Goal: Task Accomplishment & Management: Complete application form

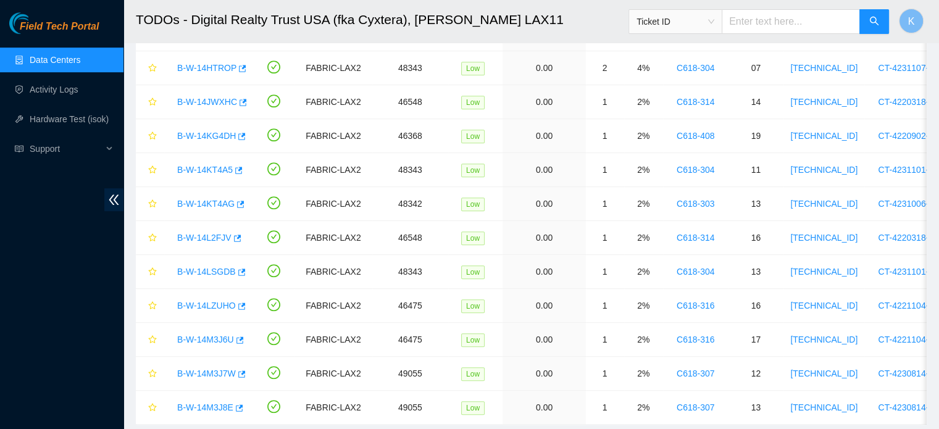
scroll to position [210, 0]
click at [68, 89] on link "Activity Logs" at bounding box center [54, 90] width 49 height 10
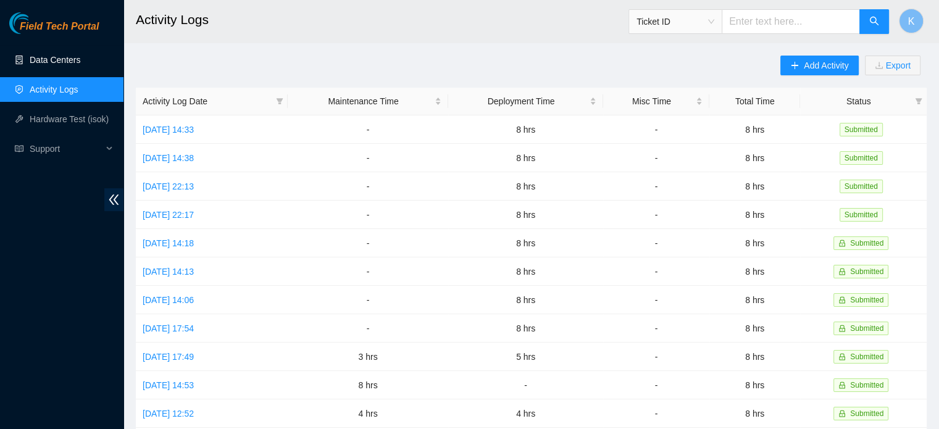
click at [57, 57] on link "Data Centers" at bounding box center [55, 60] width 51 height 10
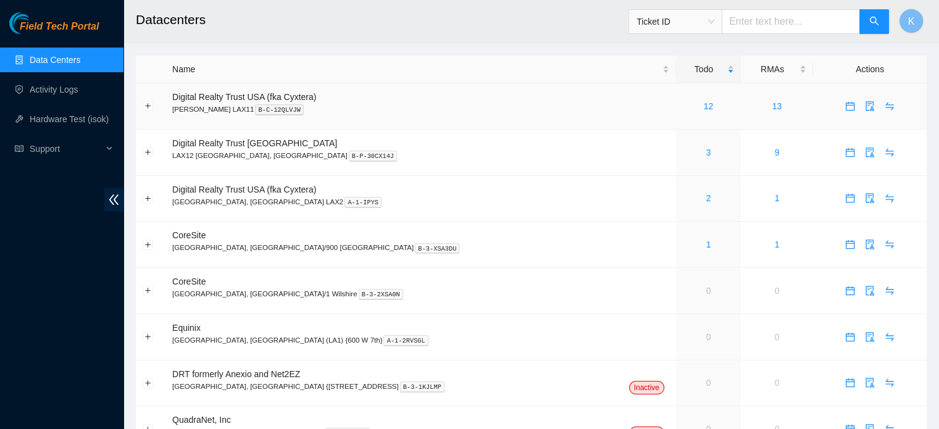
click at [704, 102] on link "12" at bounding box center [709, 106] width 10 height 10
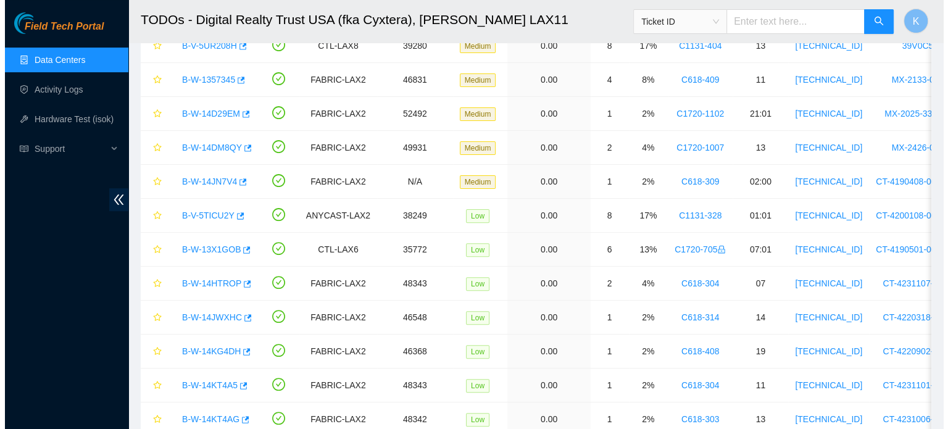
scroll to position [630, 0]
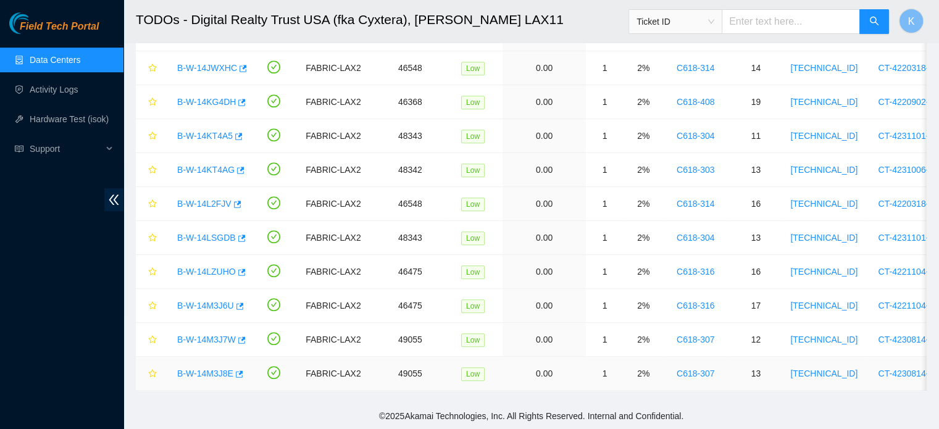
click at [205, 368] on link "B-W-14M3J8E" at bounding box center [205, 373] width 56 height 10
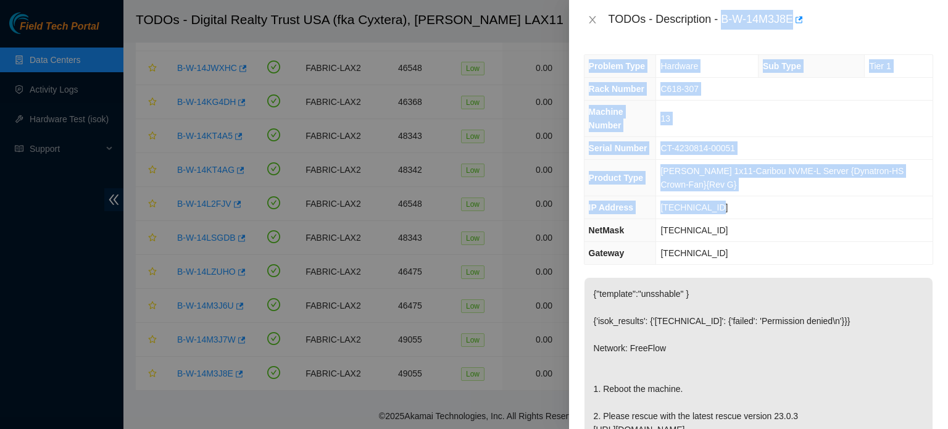
drag, startPoint x: 722, startPoint y: 15, endPoint x: 731, endPoint y: 210, distance: 195.3
click at [731, 210] on div "TODOs - Description - B-W-14M3J8E Problem Type Hardware Sub Type Tier 1 Rack Nu…" at bounding box center [758, 214] width 379 height 429
copy div "B-W-14M3J8E Problem Type Hardware Sub Type Tier 1 Rack Number C618-307 Machine …"
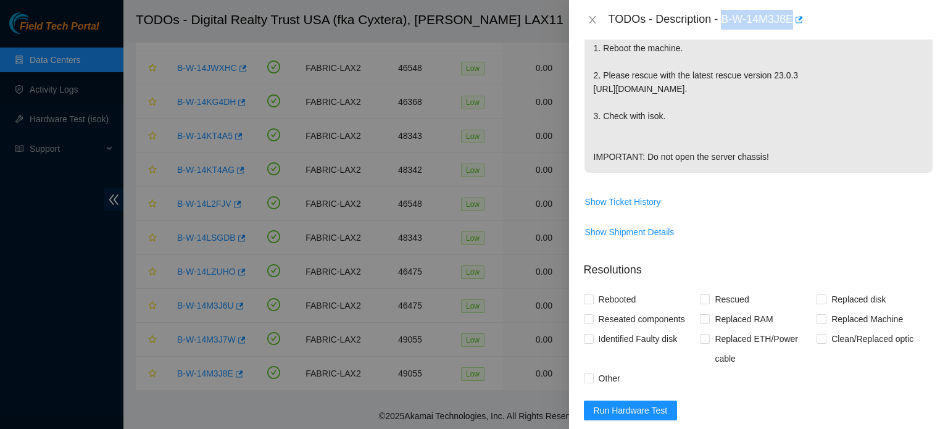
scroll to position [628, 0]
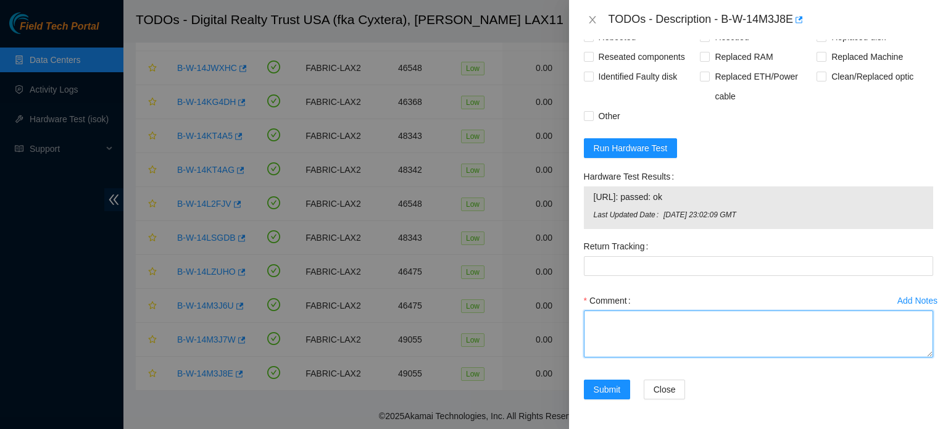
click at [644, 344] on textarea "Comment" at bounding box center [758, 333] width 349 height 47
paste textarea "B-W-14M3J8E Problem Type Hardware Sub Type Tier 1 Rack Number C618-307 Machine …"
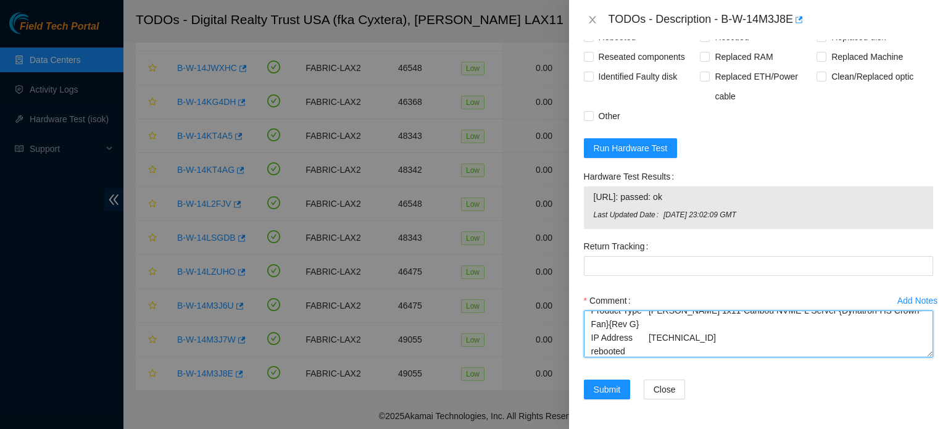
scroll to position [91, 0]
click at [593, 339] on textarea "B-W-14M3J8E Problem Type Hardware Sub Type Tier 1 Rack Number C618-307 Machine …" at bounding box center [758, 333] width 349 height 47
click at [641, 351] on textarea "B-W-14M3J8E Problem Type Hardware Sub Type Tier 1 Rack Number C618-307 Machine …" at bounding box center [758, 333] width 349 height 47
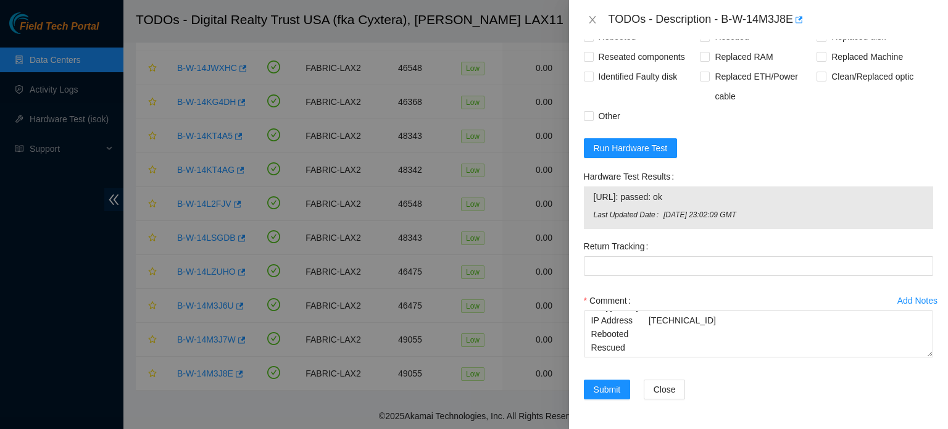
drag, startPoint x: 594, startPoint y: 196, endPoint x: 759, endPoint y: 227, distance: 168.2
click at [759, 227] on div "[URL]: passed: ok Last Updated Date [DATE] 23:02:09 GMT" at bounding box center [758, 207] width 349 height 43
copy tbody
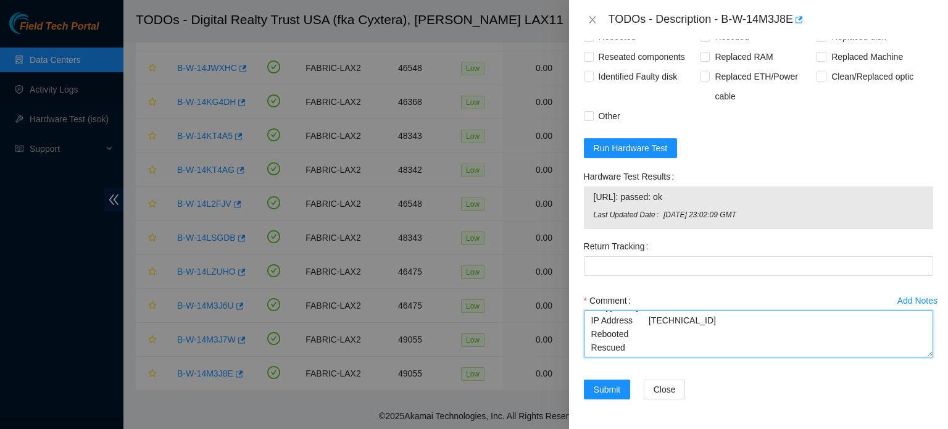
click at [604, 350] on textarea "B-W-14M3J8E Problem Type Hardware Sub Type Tier 1 Rack Number C618-307 Machine …" at bounding box center [758, 333] width 349 height 47
paste textarea "[URL]: passed: ok Last Updated Date [DATE] 23:02:09 GMT"
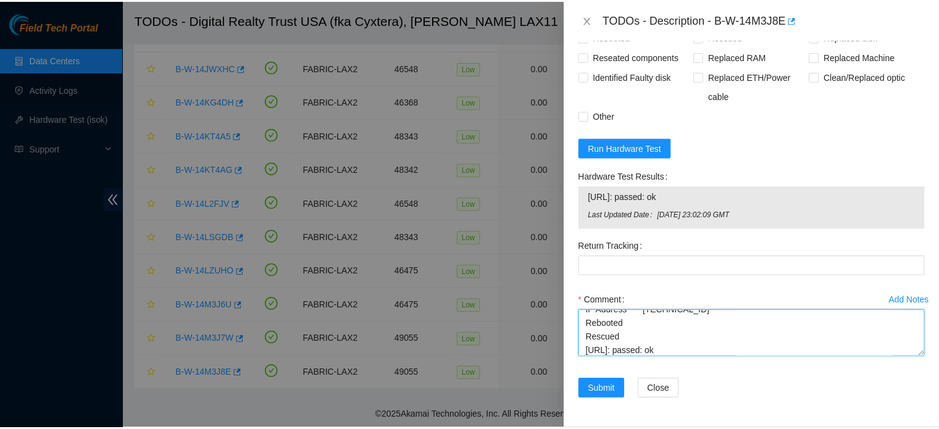
scroll to position [146, 0]
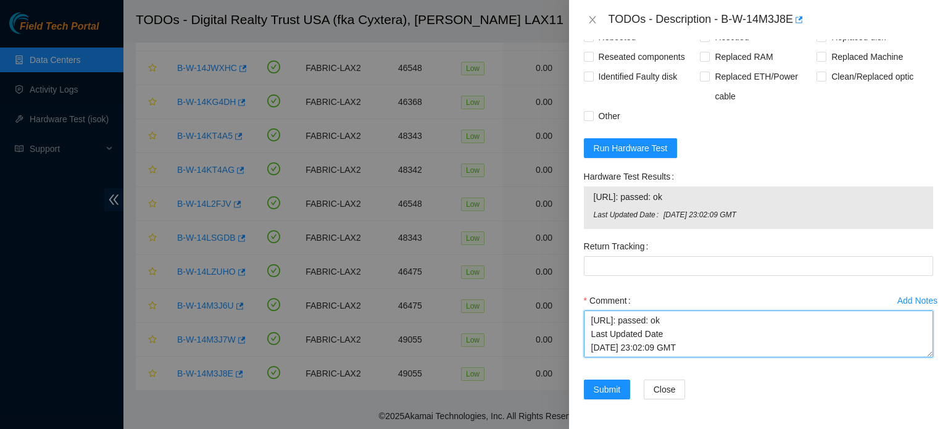
type textarea "B-W-14M3J8E Problem Type Hardware Sub Type Tier 1 Rack Number C618-307 Machine …"
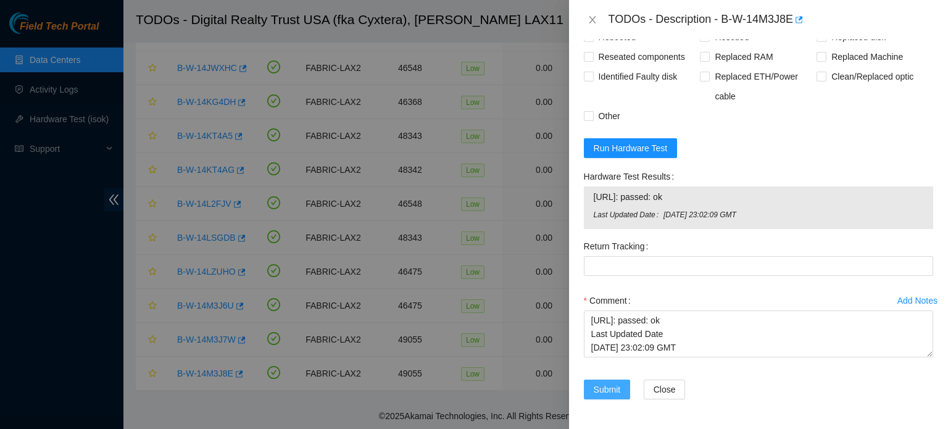
click at [600, 385] on span "Submit" at bounding box center [607, 390] width 27 height 14
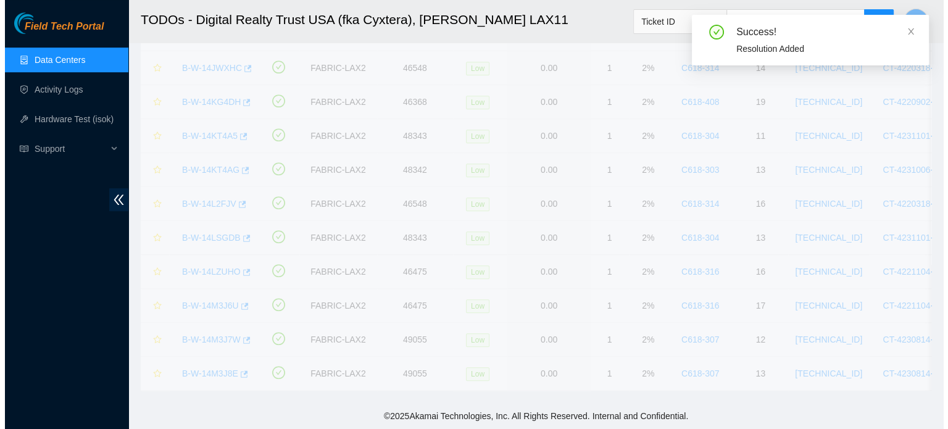
scroll to position [225, 0]
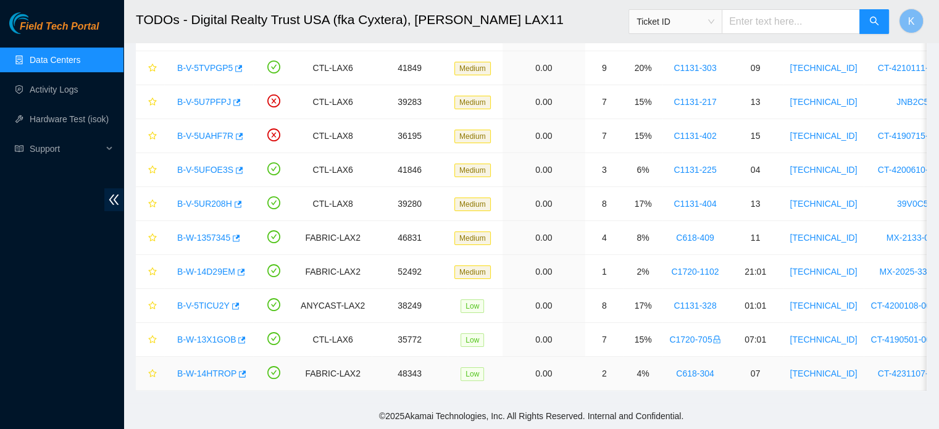
click at [202, 368] on link "B-W-14HTROP" at bounding box center [206, 373] width 59 height 10
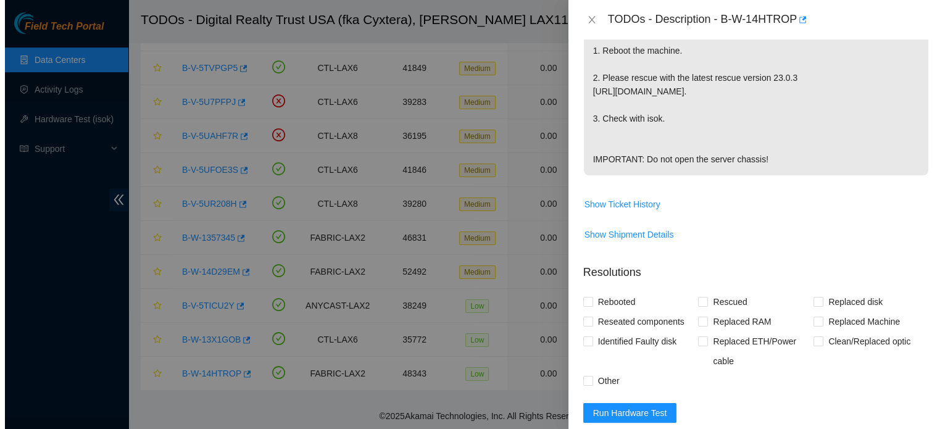
scroll to position [559, 0]
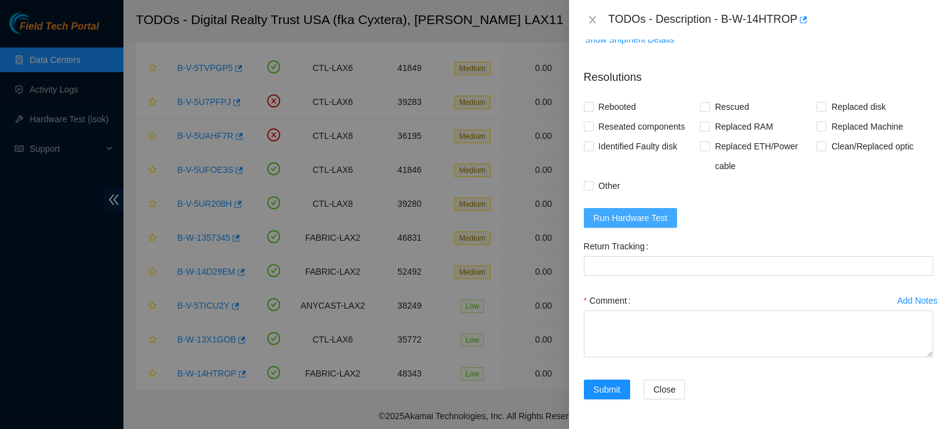
click at [631, 218] on span "Run Hardware Test" at bounding box center [631, 218] width 74 height 14
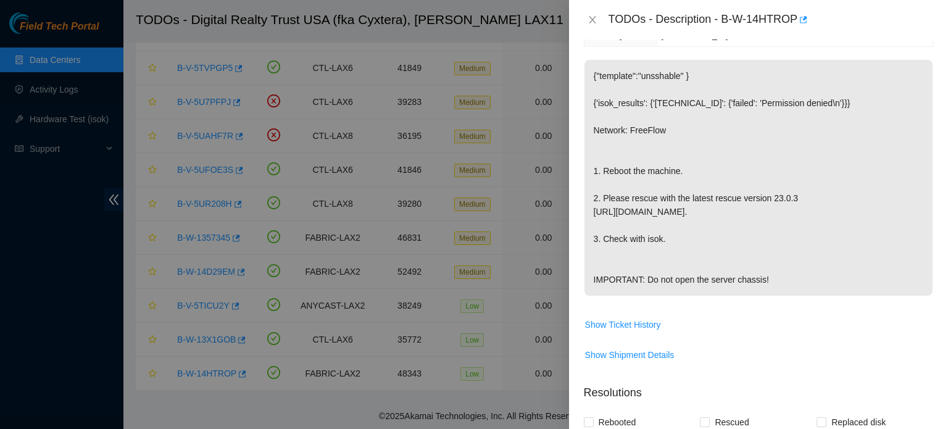
scroll to position [0, 0]
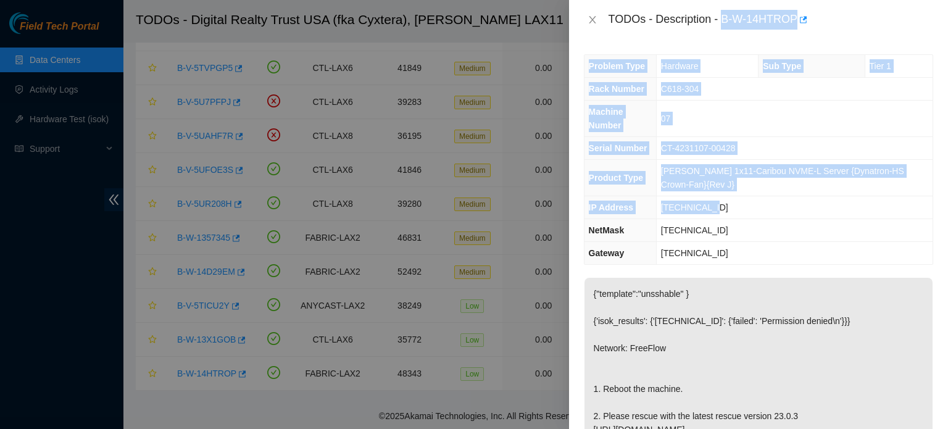
drag, startPoint x: 723, startPoint y: 19, endPoint x: 726, endPoint y: 209, distance: 190.1
click at [726, 209] on div "TODOs - Description - B-W-14HTROP Problem Type Hardware Sub Type Tier 1 Rack Nu…" at bounding box center [758, 214] width 379 height 429
copy div "B-W-14HTROP Problem Type Hardware Sub Type Tier 1 Rack Number C618-304 Machine …"
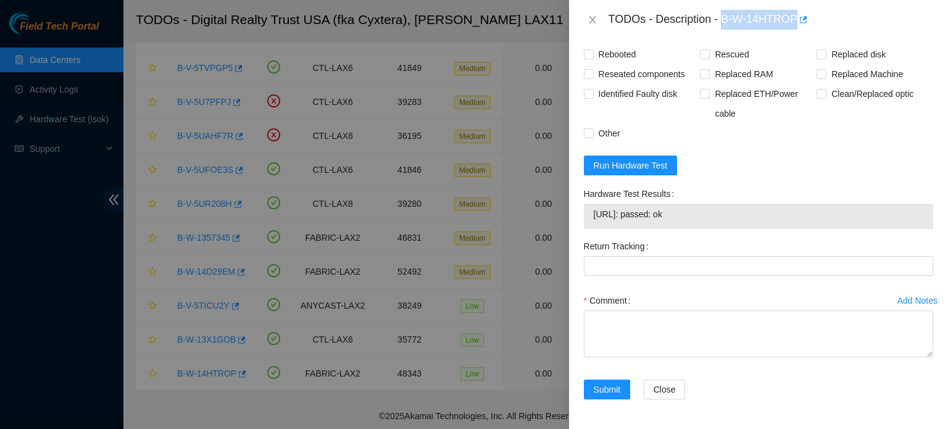
scroll to position [593, 0]
click at [619, 64] on span "Rebooted" at bounding box center [618, 54] width 48 height 20
click at [593, 58] on input "Rebooted" at bounding box center [588, 53] width 9 height 9
checkbox input "true"
click at [720, 64] on span "Rescued" at bounding box center [732, 54] width 44 height 20
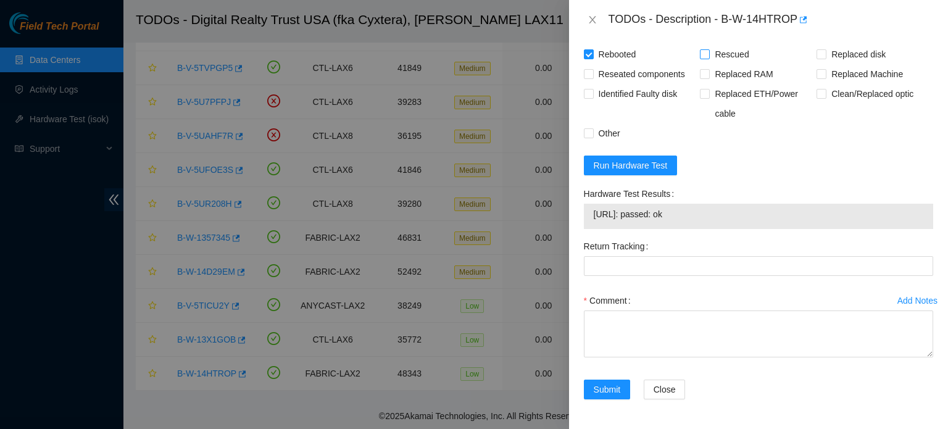
click at [709, 58] on input "Rescued" at bounding box center [704, 53] width 9 height 9
checkbox input "true"
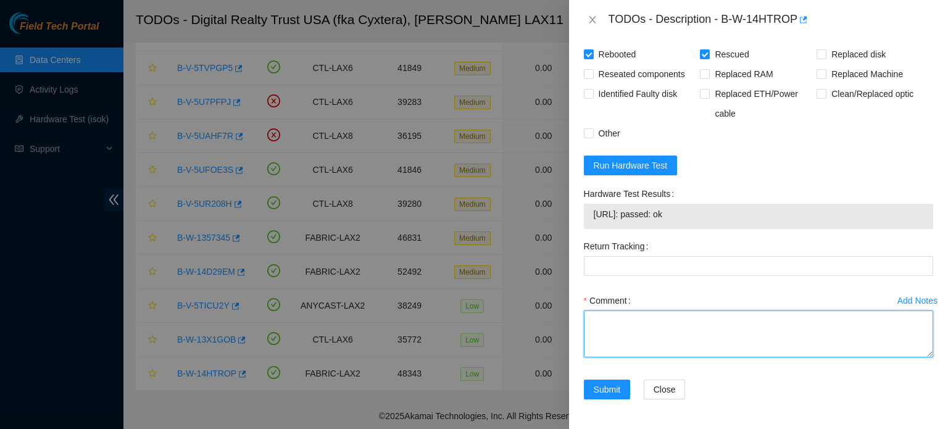
click at [660, 354] on textarea "Comment" at bounding box center [758, 333] width 349 height 47
paste textarea "B-W-14HTROP Problem Type Hardware Sub Type Tier 1 Rack Number C618-304 Machine …"
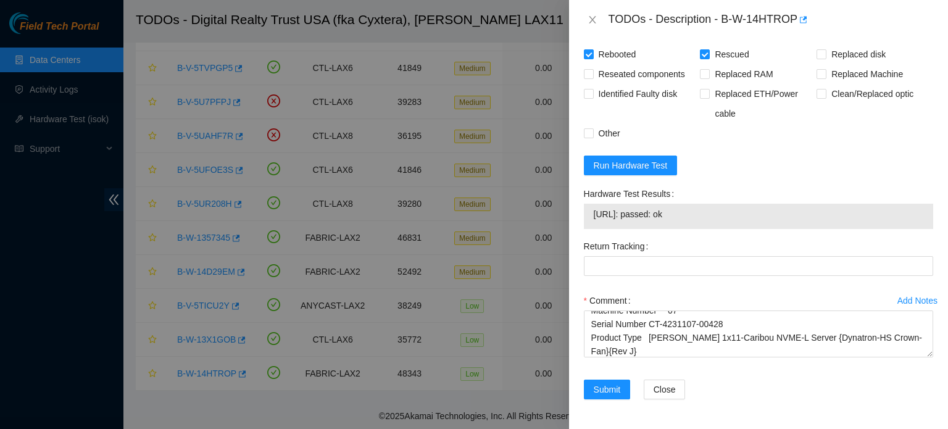
drag, startPoint x: 594, startPoint y: 234, endPoint x: 701, endPoint y: 243, distance: 107.2
click at [701, 226] on td "[URL]: passed: ok" at bounding box center [758, 216] width 331 height 19
copy span "[URL]: passed: ok"
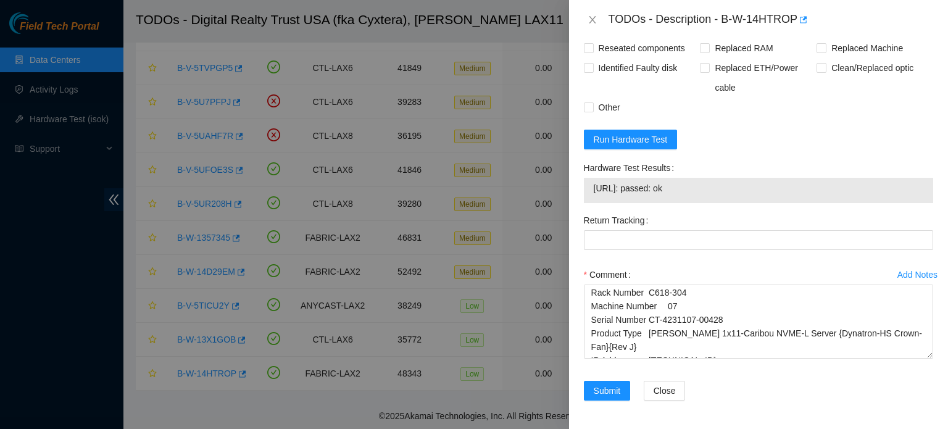
scroll to position [22, 0]
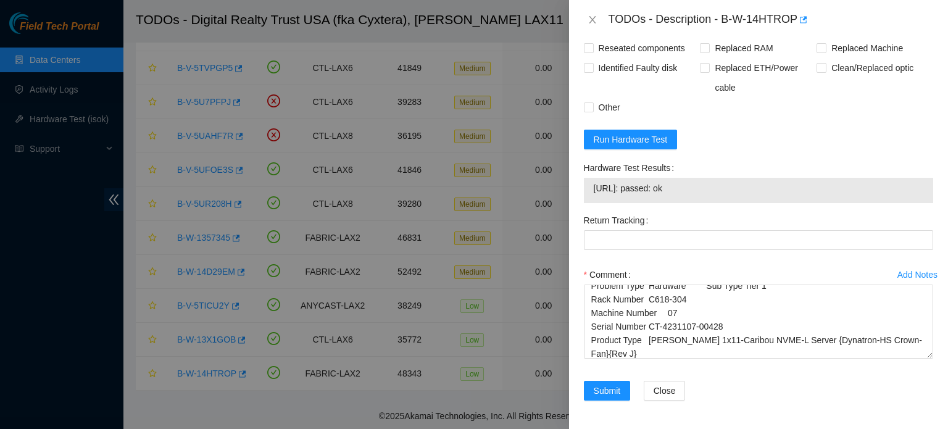
drag, startPoint x: 921, startPoint y: 355, endPoint x: 920, endPoint y: 388, distance: 32.7
click at [920, 359] on textarea "B-W-14HTROP Problem Type Hardware Sub Type Tier 1 Rack Number C618-304 Machine …" at bounding box center [758, 322] width 349 height 74
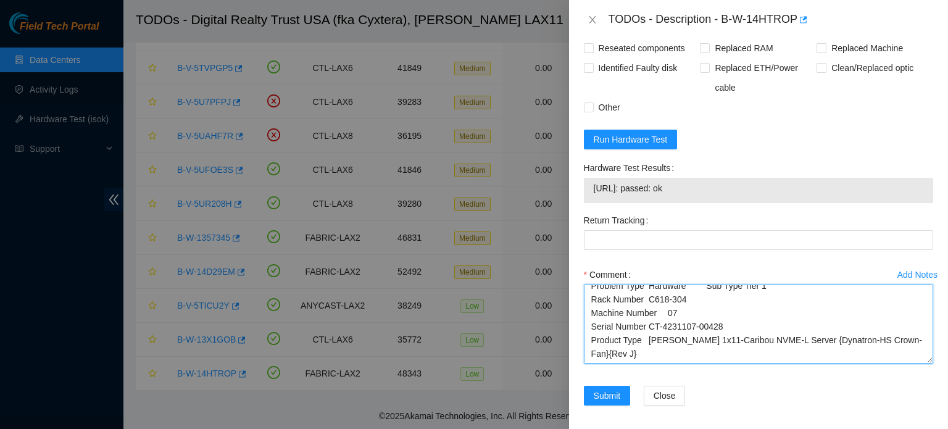
click at [817, 364] on textarea "B-W-14HTROP Problem Type Hardware Sub Type Tier 1 Rack Number C618-304 Machine …" at bounding box center [758, 324] width 349 height 79
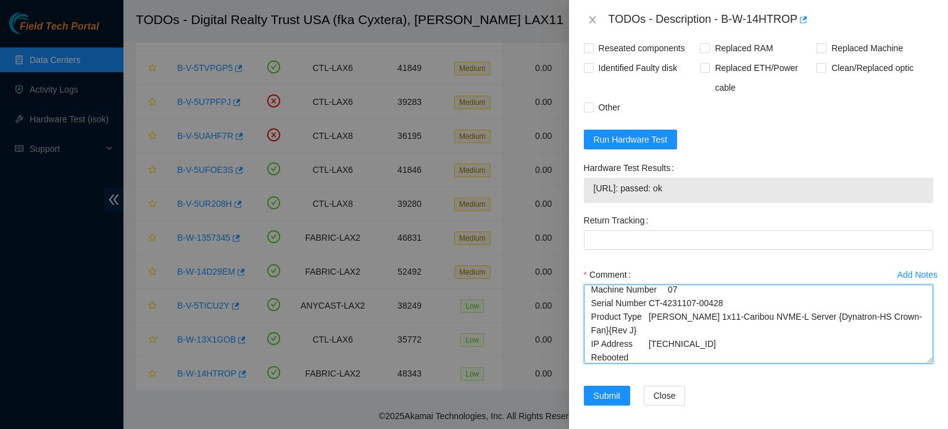
scroll to position [59, 0]
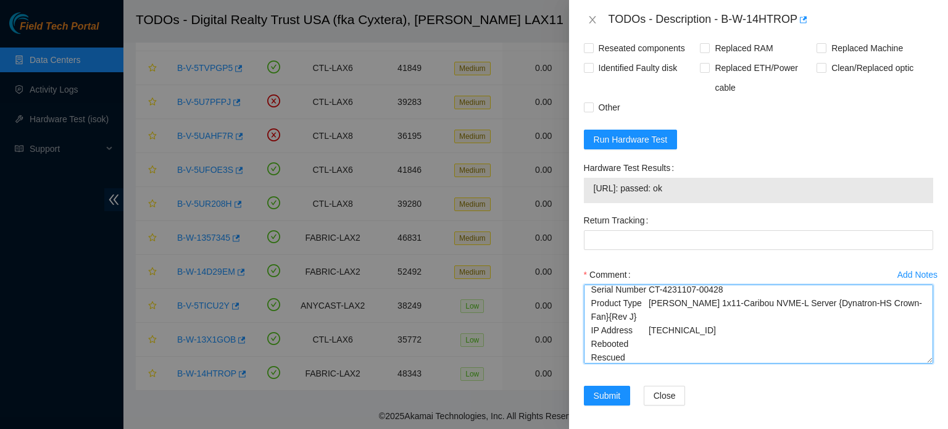
paste textarea "[URL]: passed: ok"
type textarea "B-W-14HTROP Problem Type Hardware Sub Type Tier 1 Rack Number C618-304 Machine …"
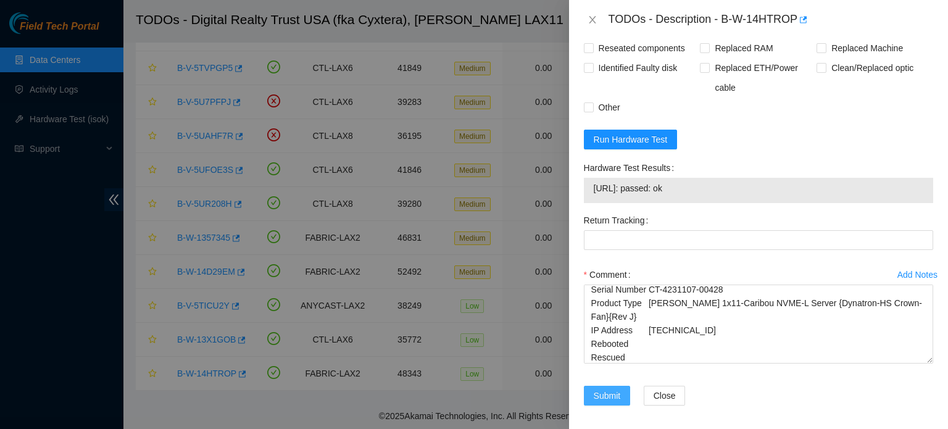
click at [605, 402] on span "Submit" at bounding box center [607, 396] width 27 height 14
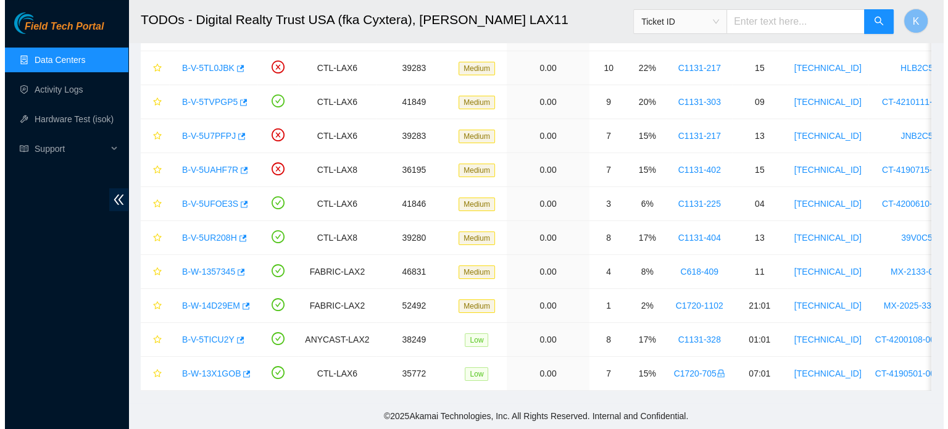
scroll to position [339, 0]
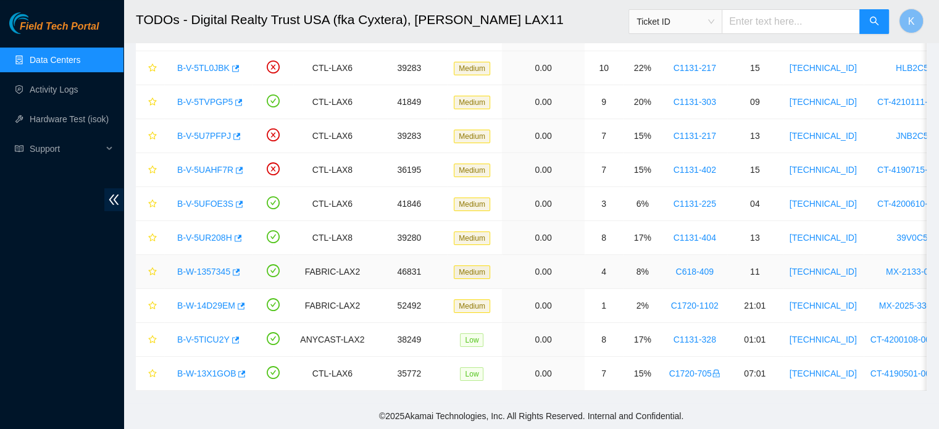
click at [209, 267] on link "B-W-1357345" at bounding box center [203, 272] width 53 height 10
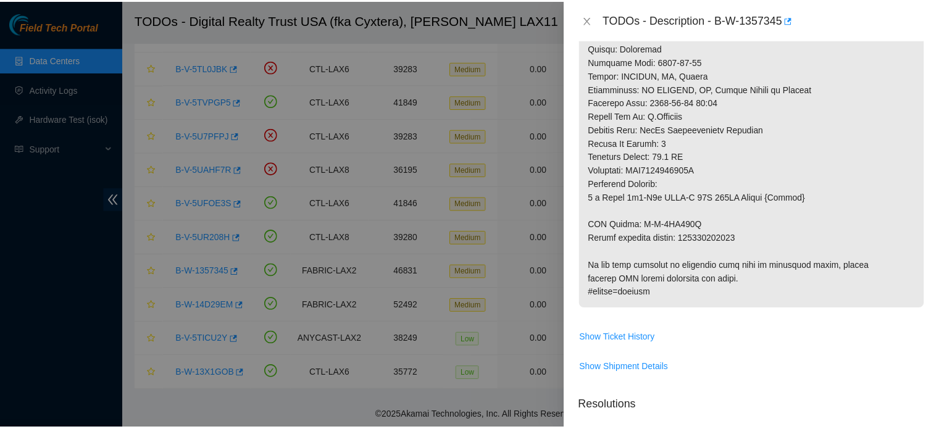
scroll to position [326, 0]
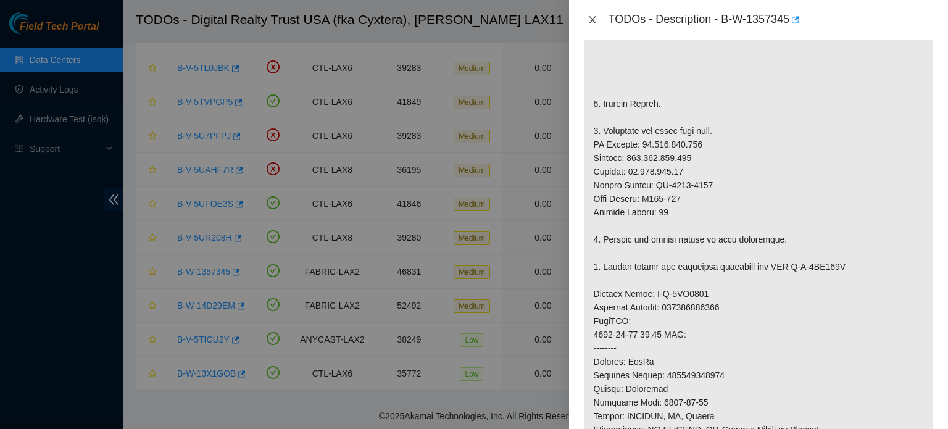
click at [589, 17] on icon "close" at bounding box center [593, 20] width 10 height 10
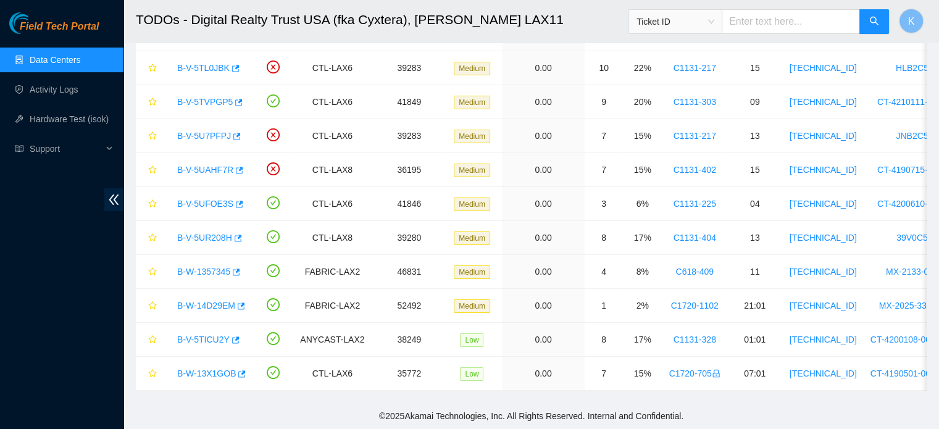
scroll to position [168, 0]
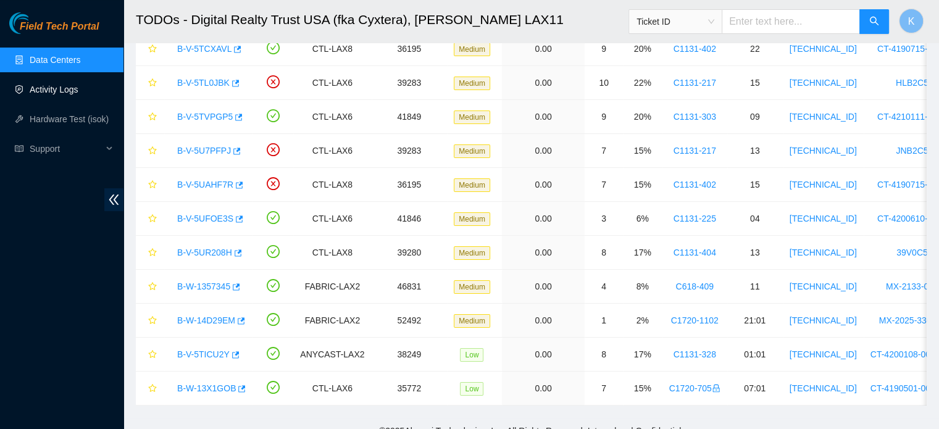
click at [62, 89] on link "Activity Logs" at bounding box center [54, 90] width 49 height 10
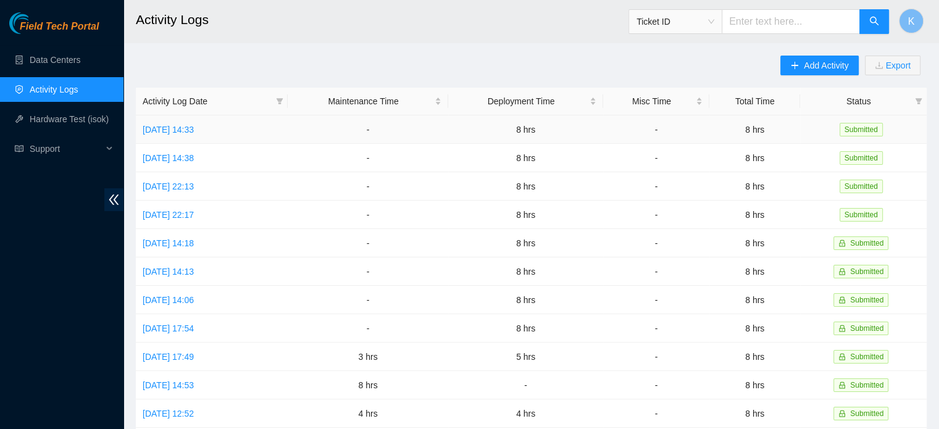
click at [178, 133] on link "[DATE] 14:33" at bounding box center [168, 130] width 51 height 10
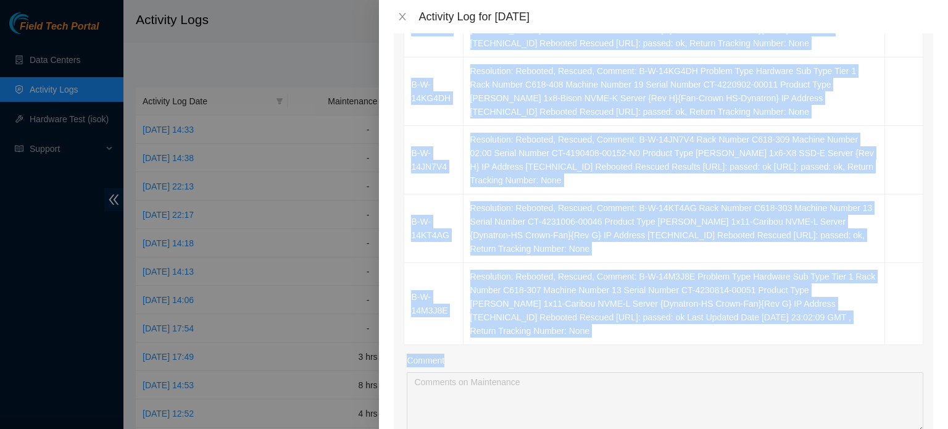
scroll to position [923, 0]
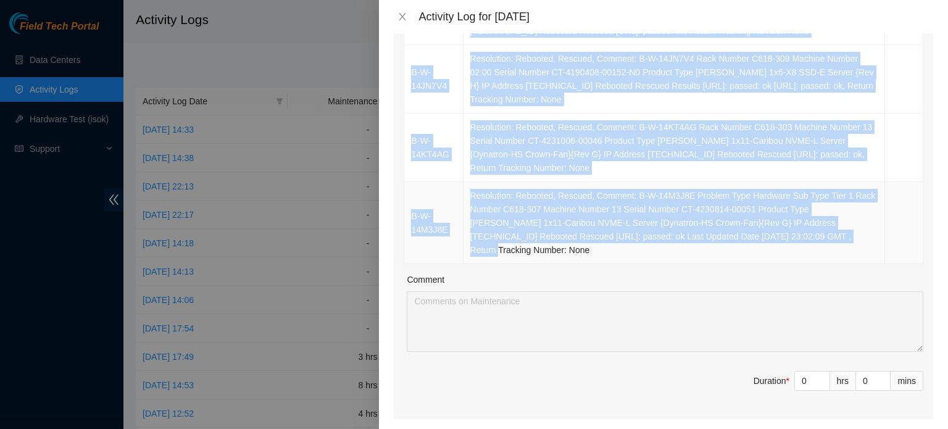
drag, startPoint x: 632, startPoint y: 64, endPoint x: 760, endPoint y: 231, distance: 210.0
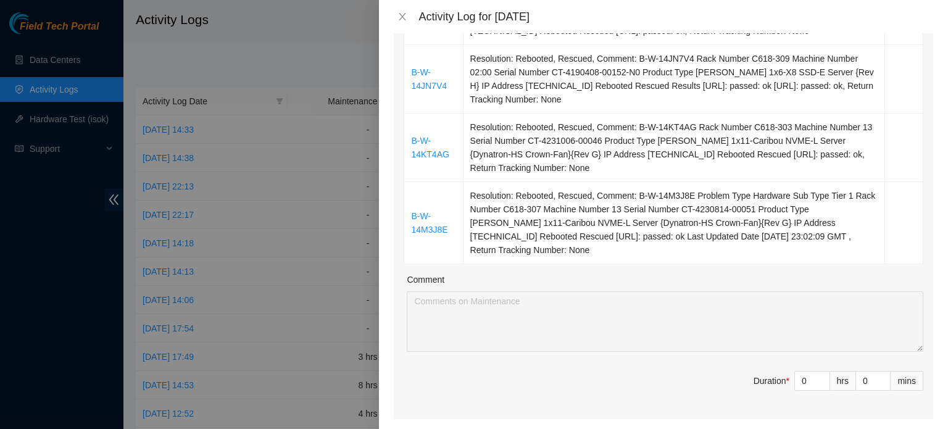
click at [799, 378] on input "0" at bounding box center [812, 381] width 35 height 19
type input "4"
type input "12"
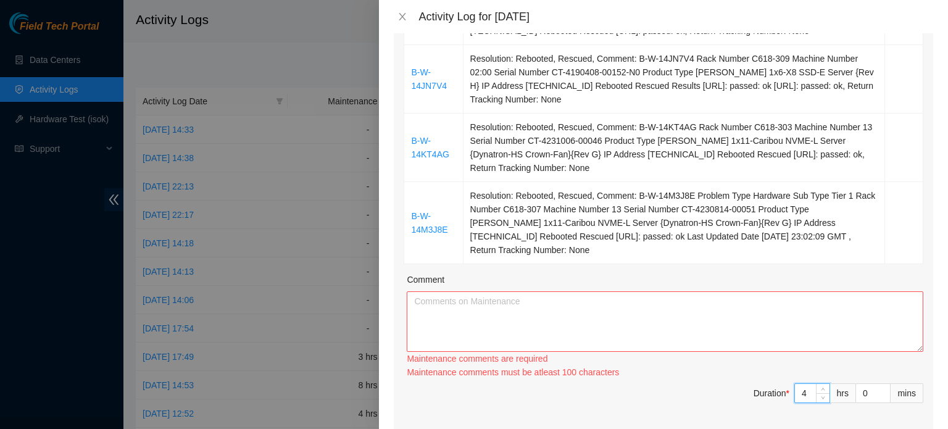
type input "4"
click at [783, 325] on textarea "Comment" at bounding box center [665, 321] width 517 height 60
paste textarea "[URL]: passed: ok"
type textarea "[URL]: passed: ok"
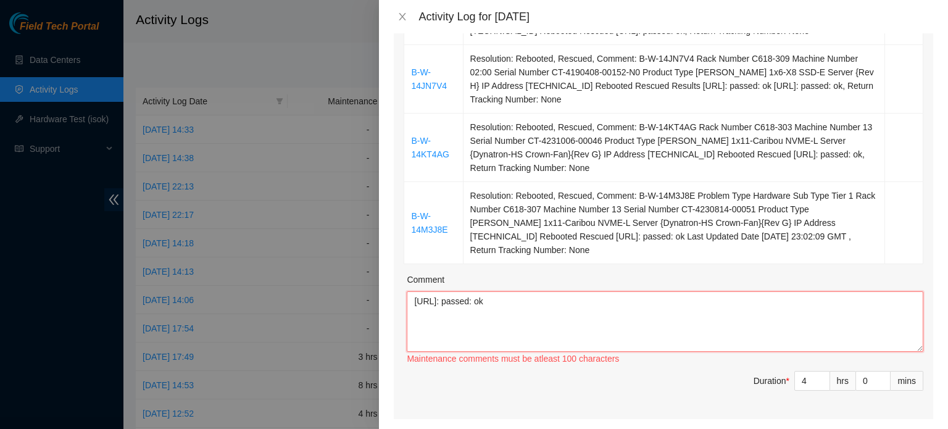
drag, startPoint x: 510, startPoint y: 302, endPoint x: 365, endPoint y: 307, distance: 145.1
click at [365, 307] on div "Activity Log for [DATE] Note: This activity log is for informational purposes o…" at bounding box center [474, 214] width 948 height 429
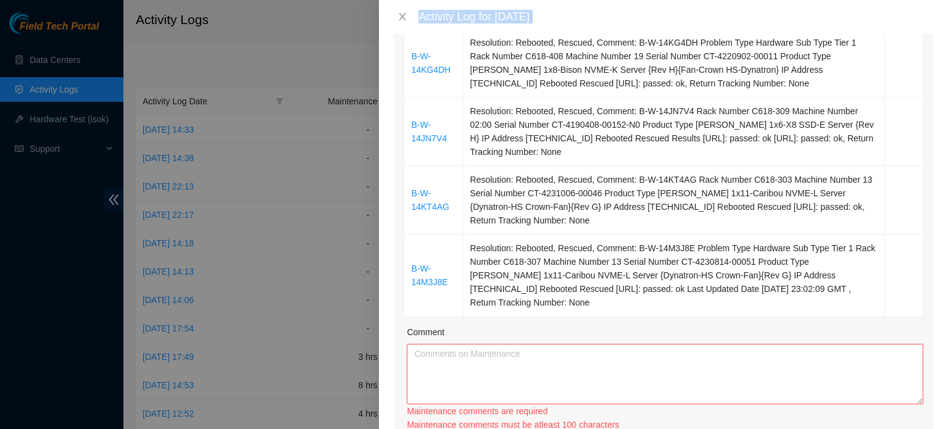
scroll to position [1013, 0]
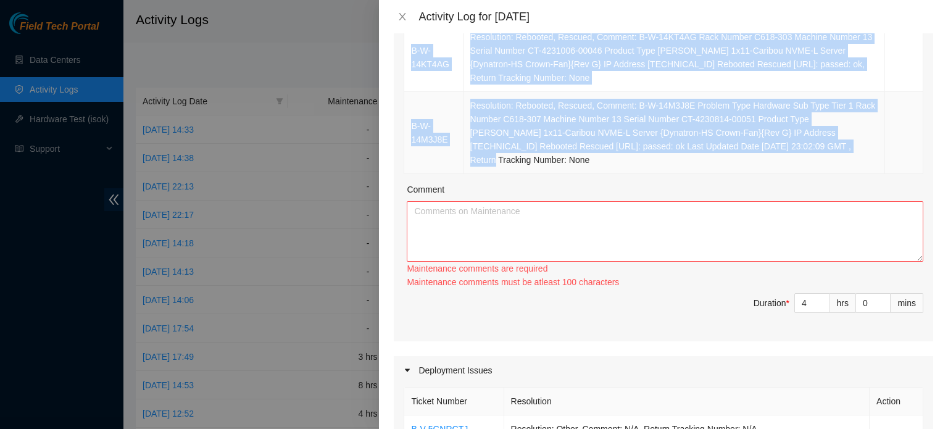
drag, startPoint x: 632, startPoint y: 277, endPoint x: 757, endPoint y: 145, distance: 181.6
copy tbody "B-W-14M3J7W Rack Number C618-307 Machine Number 12 Serial Number CT-4230814-000…"
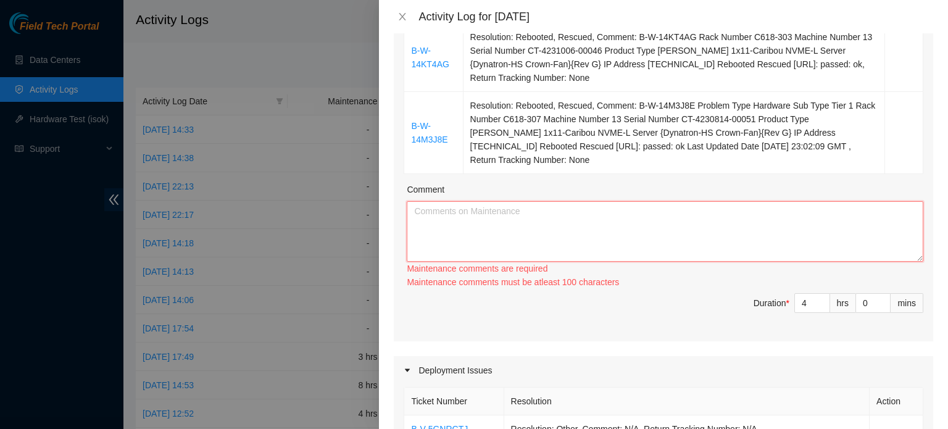
click at [553, 235] on textarea "Comment" at bounding box center [665, 231] width 517 height 60
paste textarea "B-W-14M3J7W Rack Number C618-307 Machine Number 12 Serial Number CT-4230814-000…"
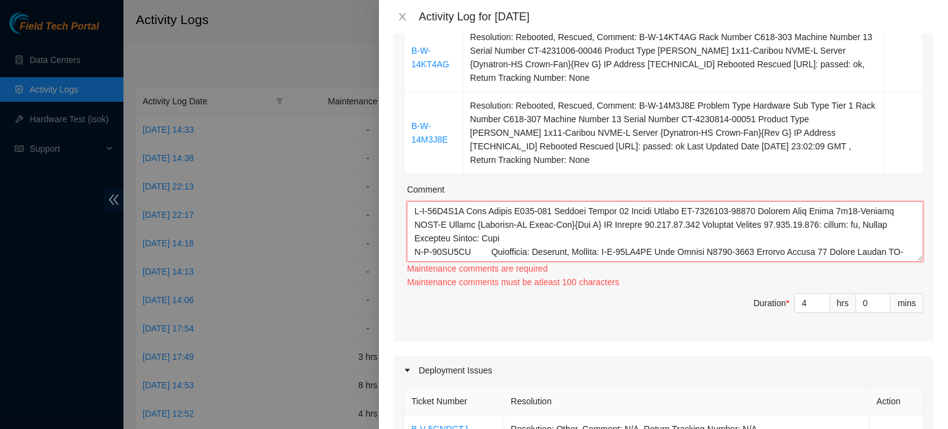
scroll to position [539, 0]
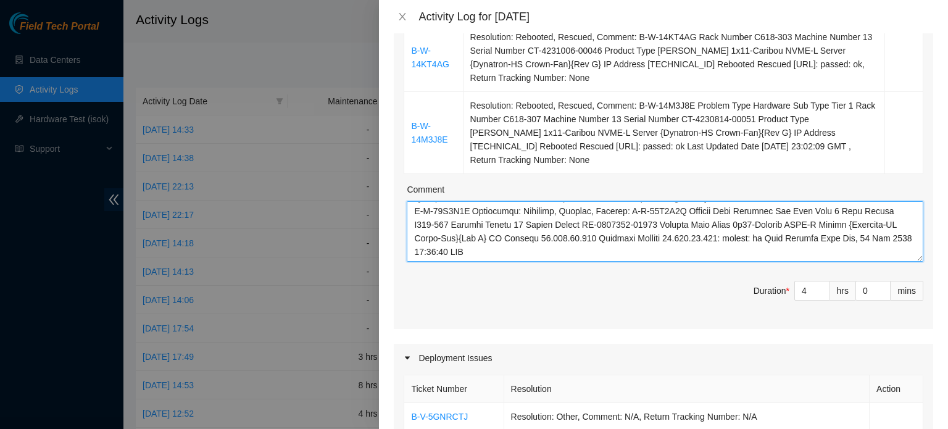
type textarea "B-W-14M3J7W Rack Number C618-307 Machine Number 12 Serial Number CT-4230814-000…"
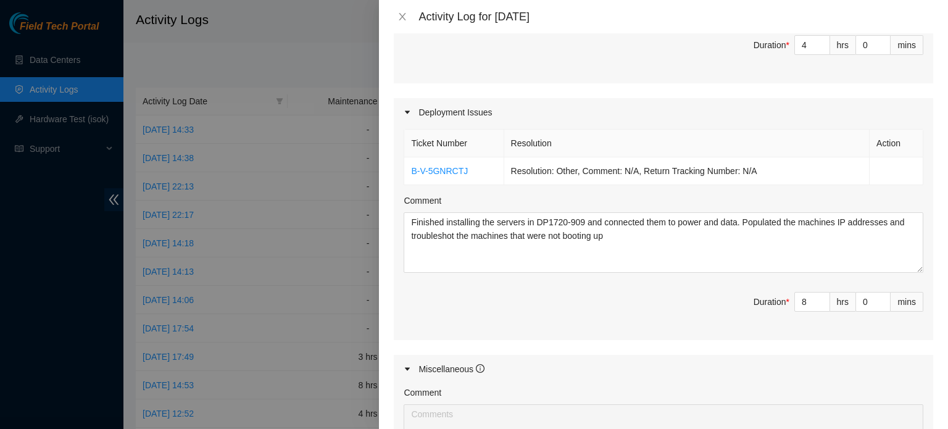
scroll to position [1263, 0]
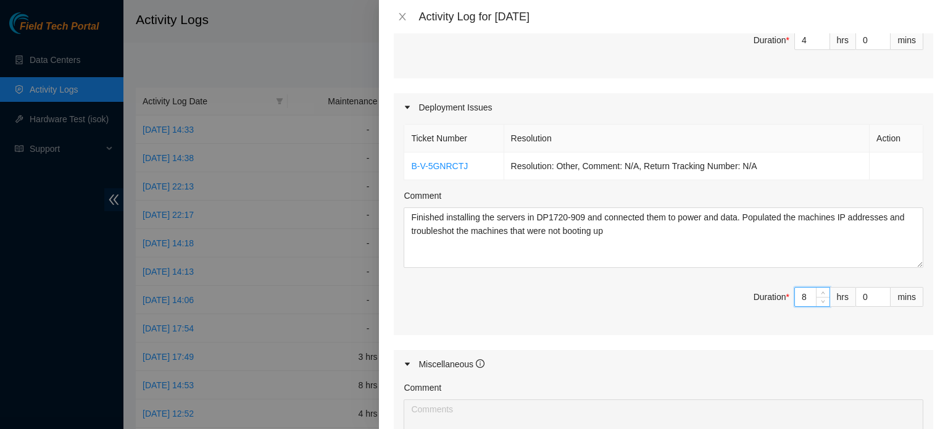
click at [797, 292] on input "8" at bounding box center [812, 297] width 35 height 19
type input "4"
type input "8"
type input "4"
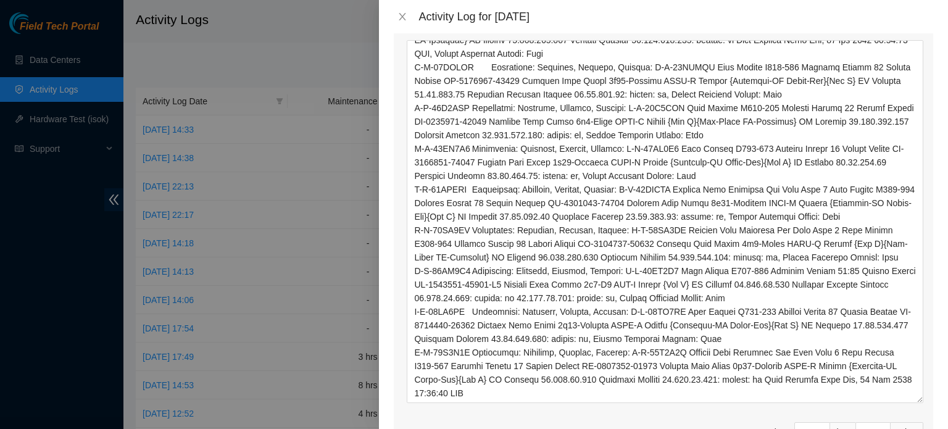
scroll to position [236, 0]
drag, startPoint x: 909, startPoint y: 94, endPoint x: 923, endPoint y: 401, distance: 307.1
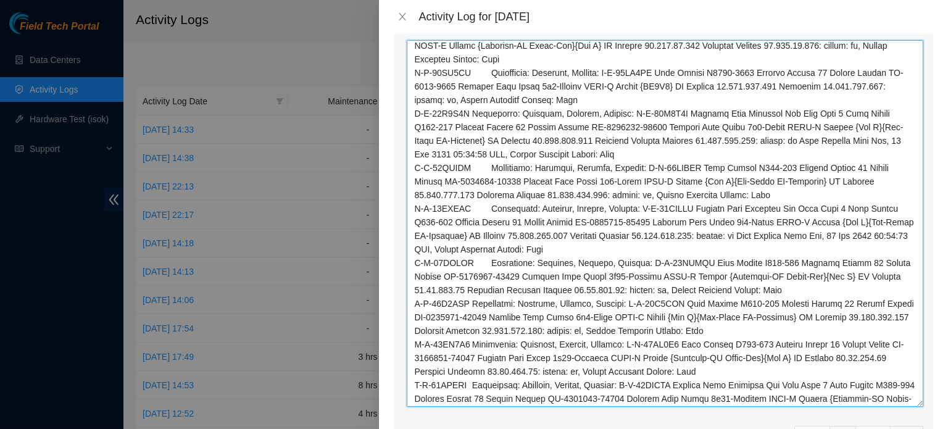
scroll to position [0, 0]
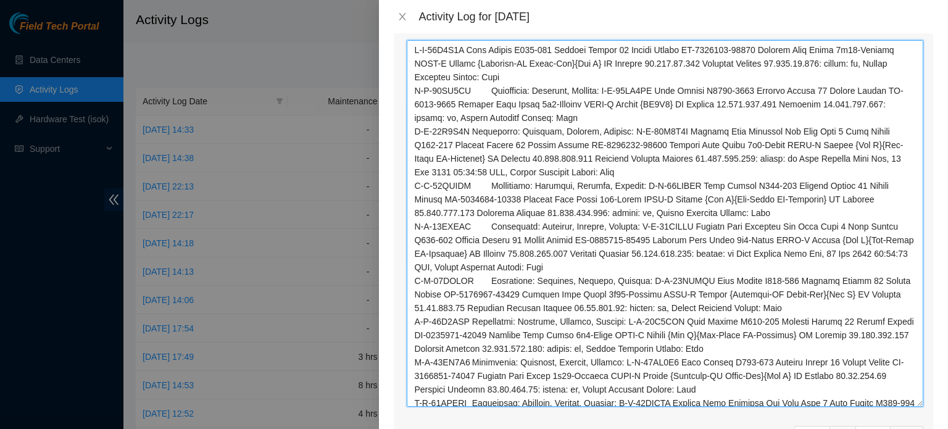
click at [474, 47] on textarea "Comment" at bounding box center [665, 223] width 517 height 367
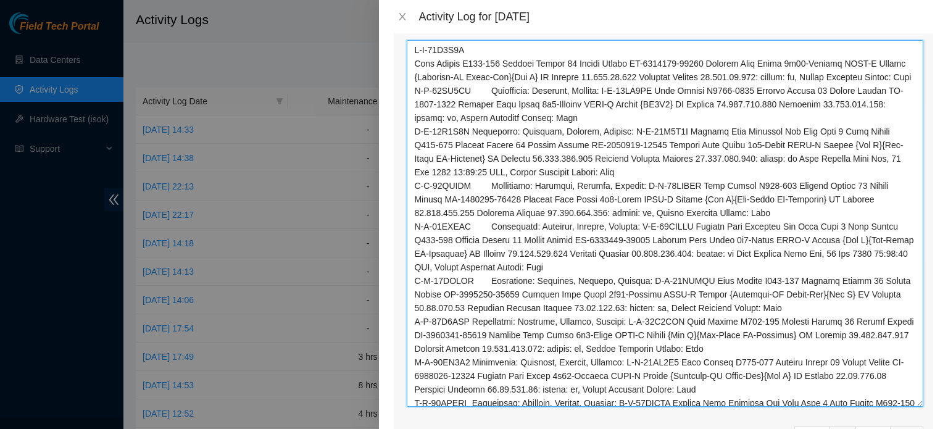
click at [507, 61] on textarea "Comment" at bounding box center [665, 223] width 517 height 367
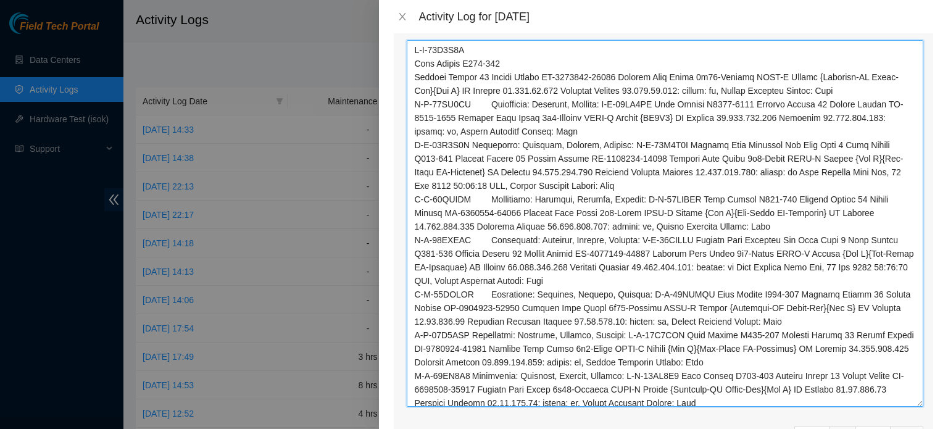
click at [496, 74] on textarea "Comment" at bounding box center [665, 223] width 517 height 367
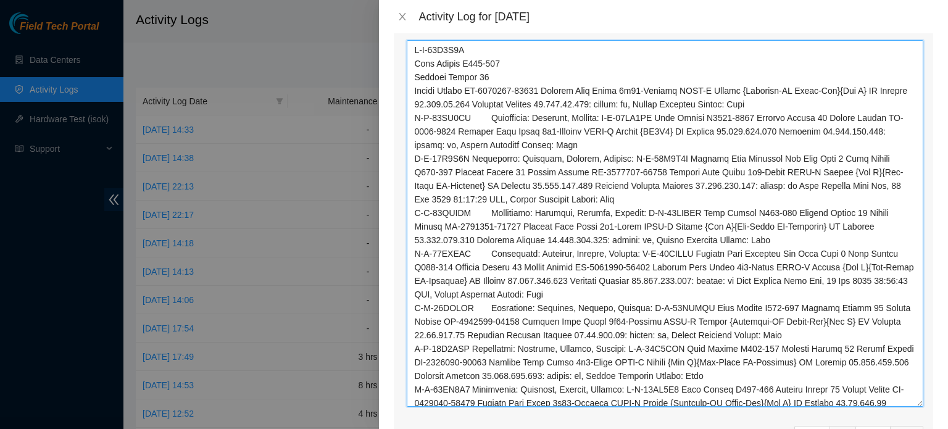
click at [862, 88] on textarea "Comment" at bounding box center [665, 223] width 517 height 367
click at [511, 102] on textarea "Comment" at bounding box center [665, 223] width 517 height 367
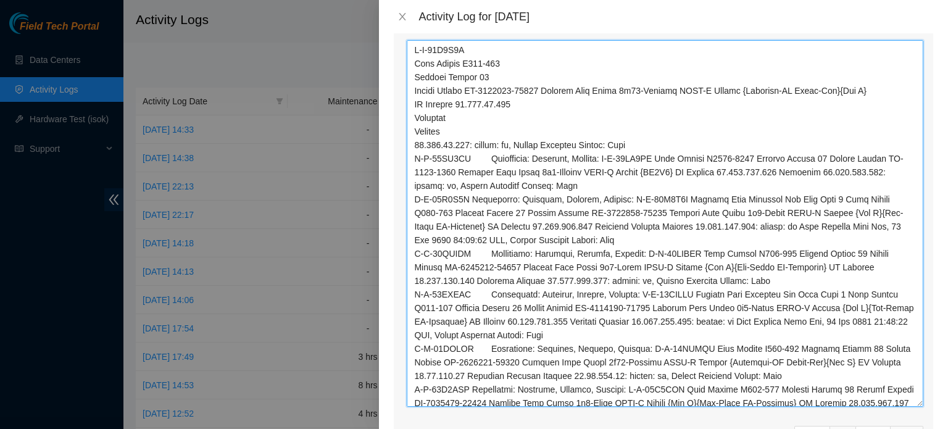
drag, startPoint x: 509, startPoint y: 143, endPoint x: 617, endPoint y: 156, distance: 108.9
click at [617, 156] on textarea "Comment" at bounding box center [665, 223] width 517 height 367
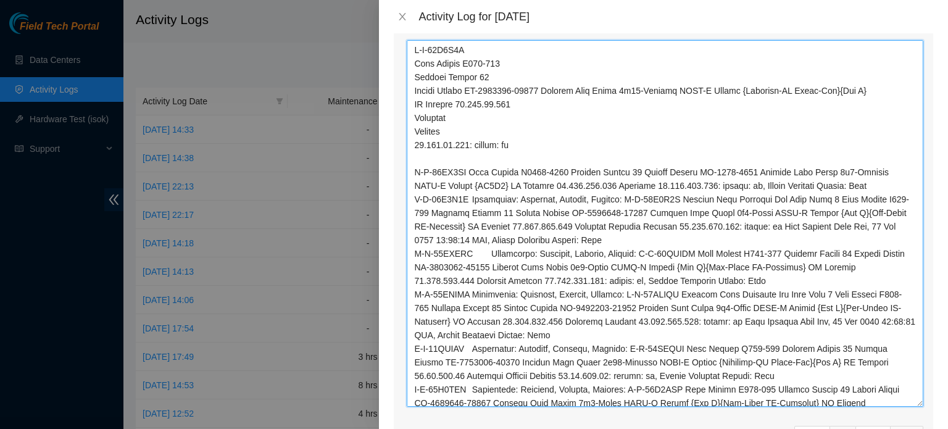
click at [476, 170] on textarea "Comment" at bounding box center [665, 223] width 517 height 367
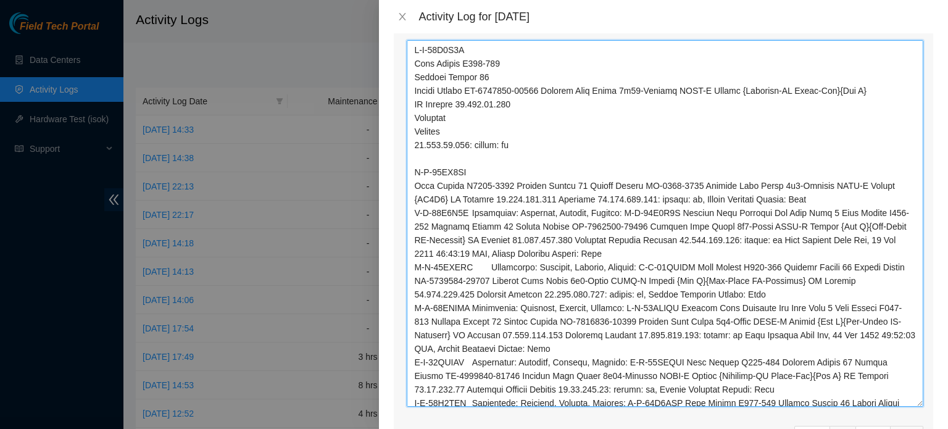
click at [519, 181] on textarea "Comment" at bounding box center [665, 223] width 517 height 367
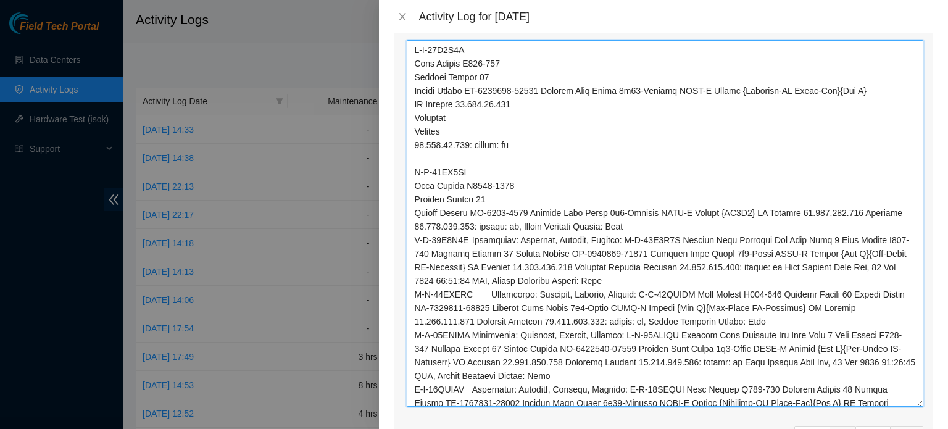
click at [743, 211] on textarea "Comment" at bounding box center [665, 223] width 517 height 367
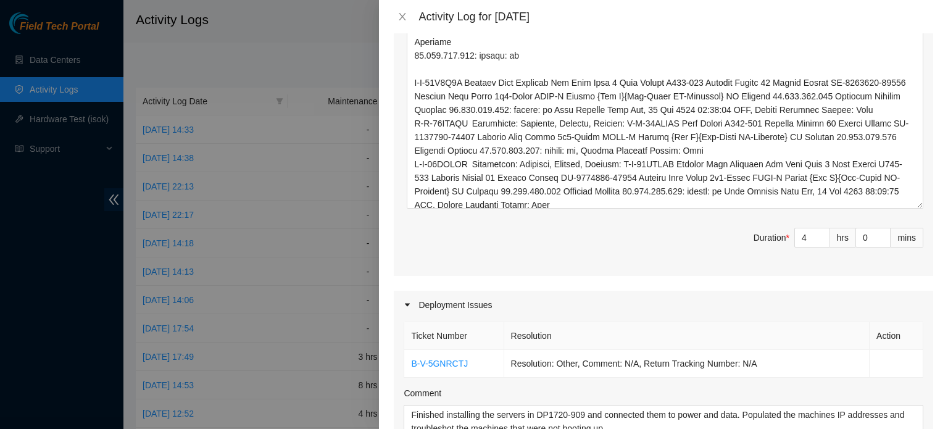
scroll to position [1378, 0]
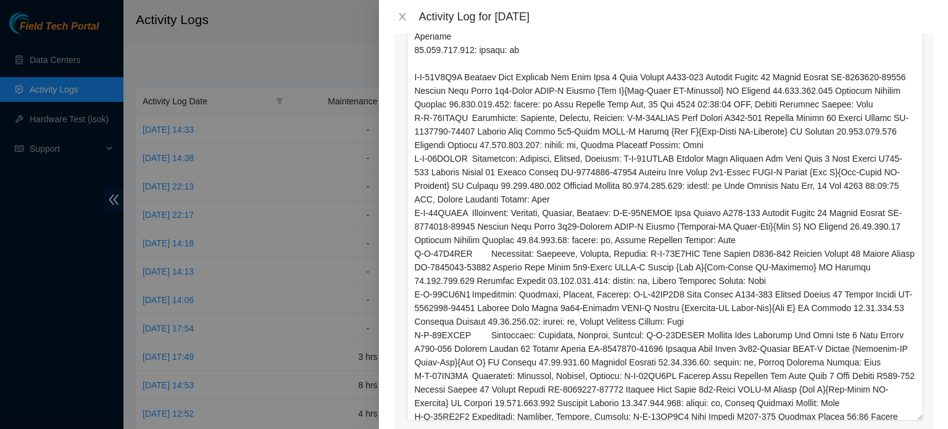
drag, startPoint x: 910, startPoint y: 198, endPoint x: 910, endPoint y: 415, distance: 217.9
click at [910, 415] on textarea "Comment" at bounding box center [665, 128] width 517 height 584
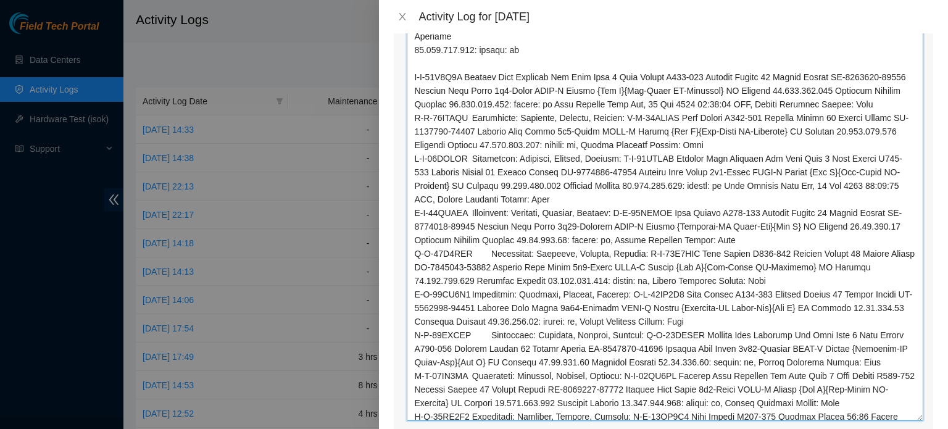
drag, startPoint x: 472, startPoint y: 73, endPoint x: 522, endPoint y: 57, distance: 53.1
click at [522, 57] on textarea "Comment" at bounding box center [665, 128] width 517 height 584
drag, startPoint x: 475, startPoint y: 76, endPoint x: 595, endPoint y: 66, distance: 120.8
drag, startPoint x: 595, startPoint y: 66, endPoint x: 470, endPoint y: 73, distance: 124.9
click at [470, 73] on textarea "Comment" at bounding box center [665, 128] width 517 height 584
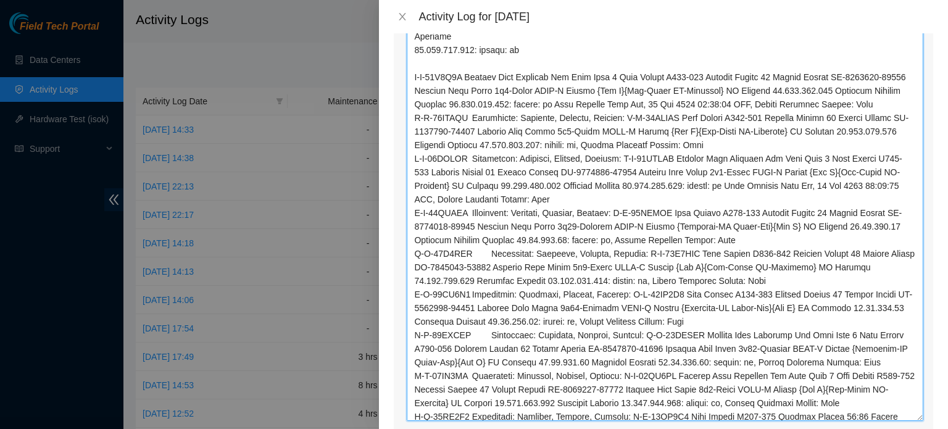
drag, startPoint x: 470, startPoint y: 73, endPoint x: 625, endPoint y: 75, distance: 154.9
click at [625, 75] on textarea "Comment" at bounding box center [665, 128] width 517 height 584
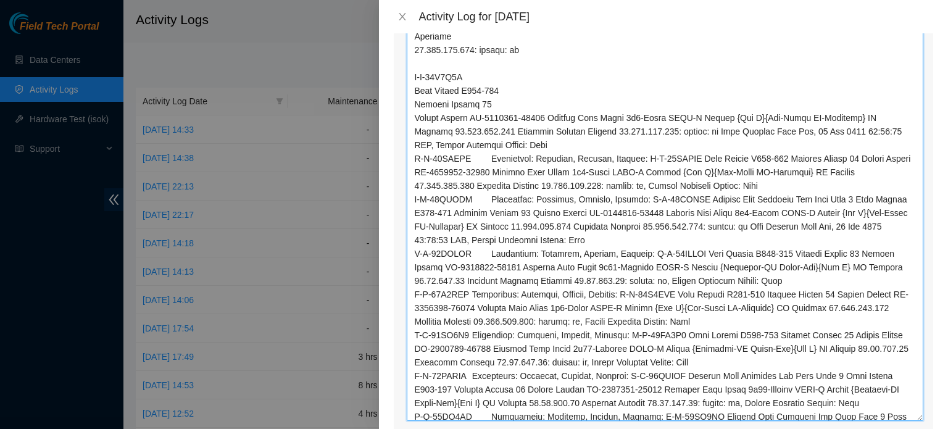
click at [847, 116] on textarea "Comment" at bounding box center [665, 128] width 517 height 584
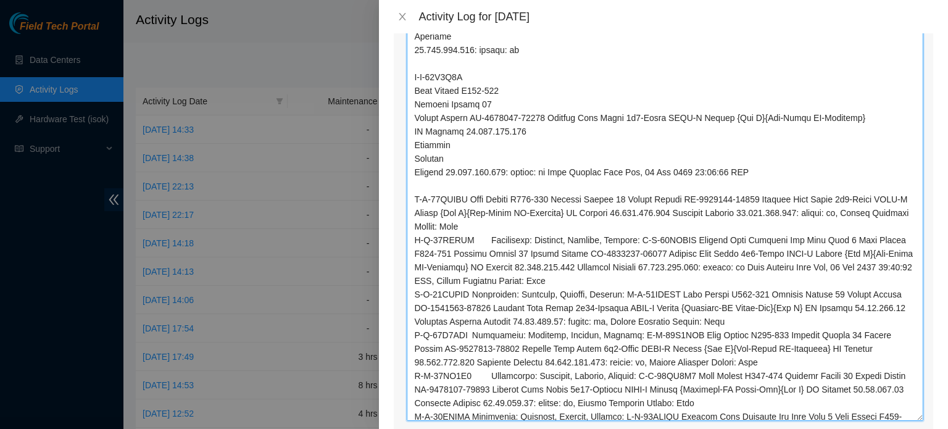
click at [473, 196] on textarea "Comment" at bounding box center [665, 128] width 517 height 584
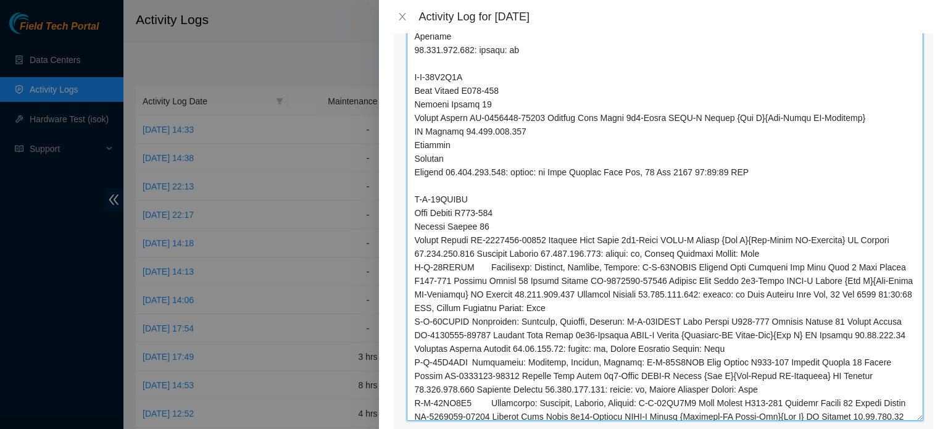
click at [848, 236] on textarea "Comment" at bounding box center [665, 128] width 517 height 584
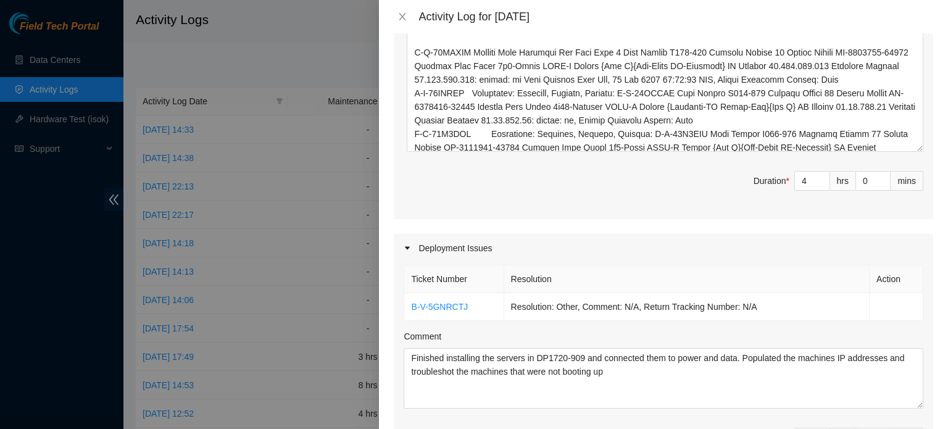
scroll to position [1656, 0]
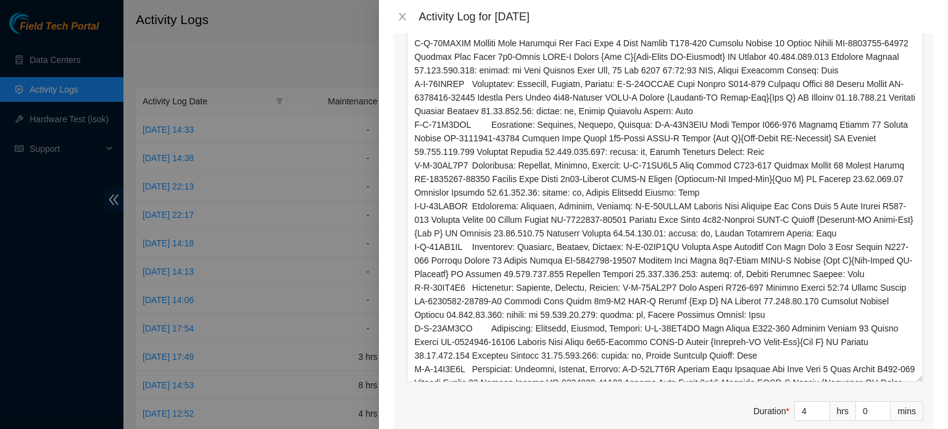
drag, startPoint x: 910, startPoint y: 136, endPoint x: 912, endPoint y: 376, distance: 240.7
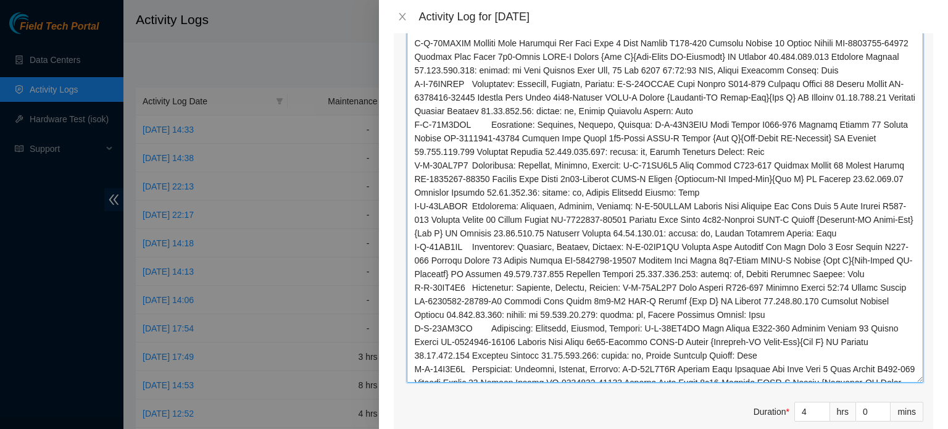
drag, startPoint x: 474, startPoint y: 41, endPoint x: 574, endPoint y: 41, distance: 100.0
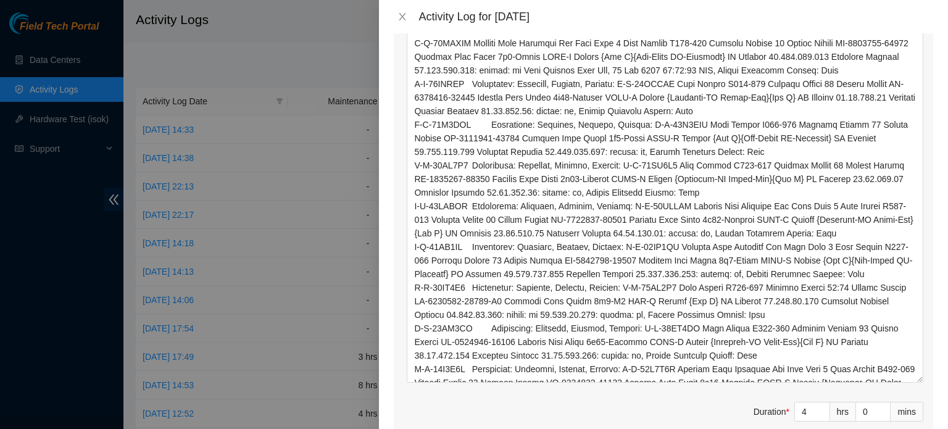
drag, startPoint x: 574, startPoint y: 41, endPoint x: 622, endPoint y: 27, distance: 50.4
click at [622, 27] on div "Activity Log for [DATE]" at bounding box center [663, 16] width 569 height 33
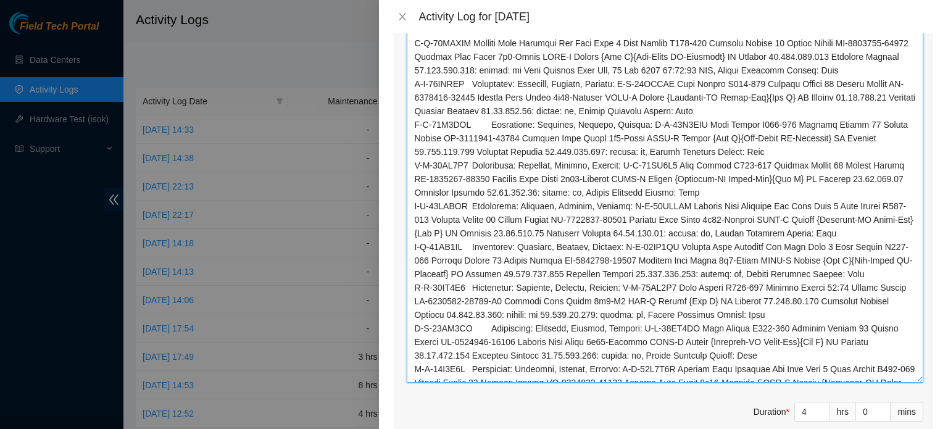
drag, startPoint x: 627, startPoint y: 41, endPoint x: 474, endPoint y: 43, distance: 153.1
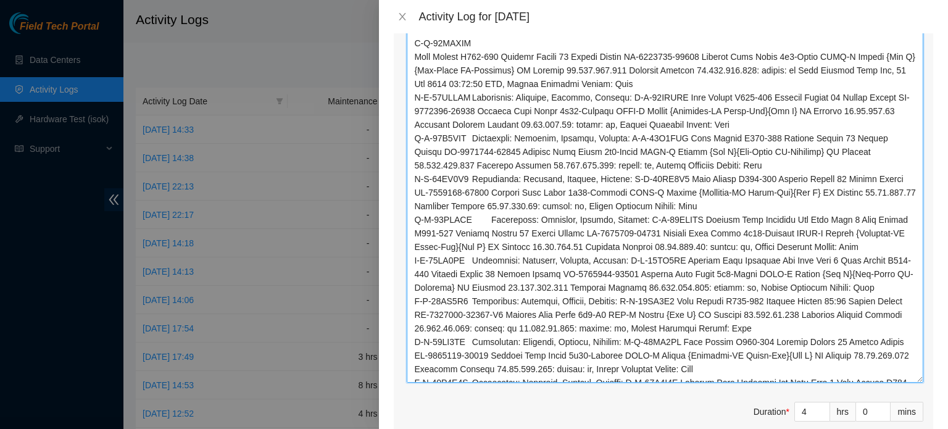
scroll to position [1669, 0]
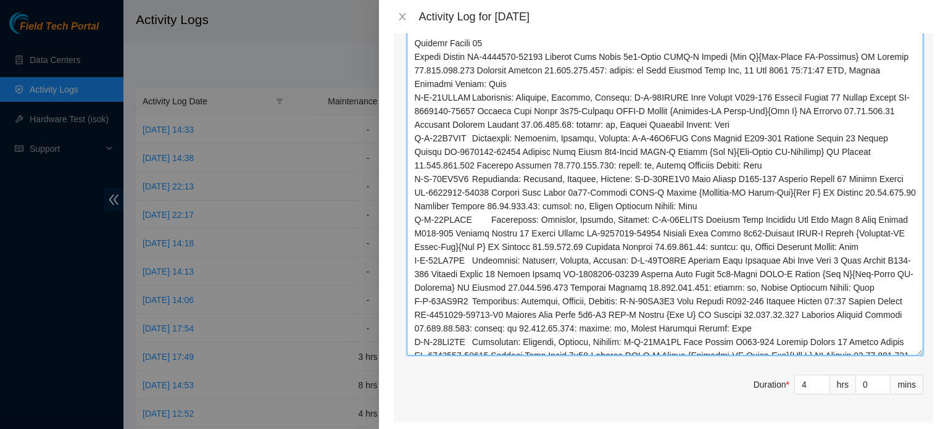
scroll to position [1696, 0]
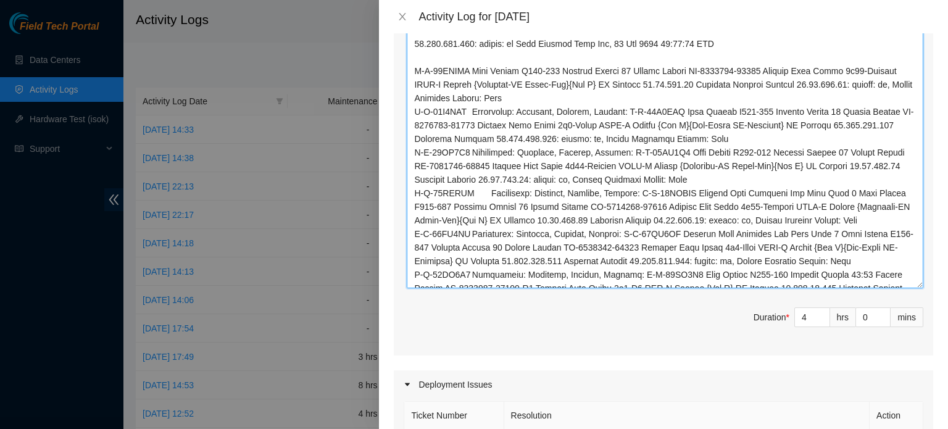
scroll to position [1764, 0]
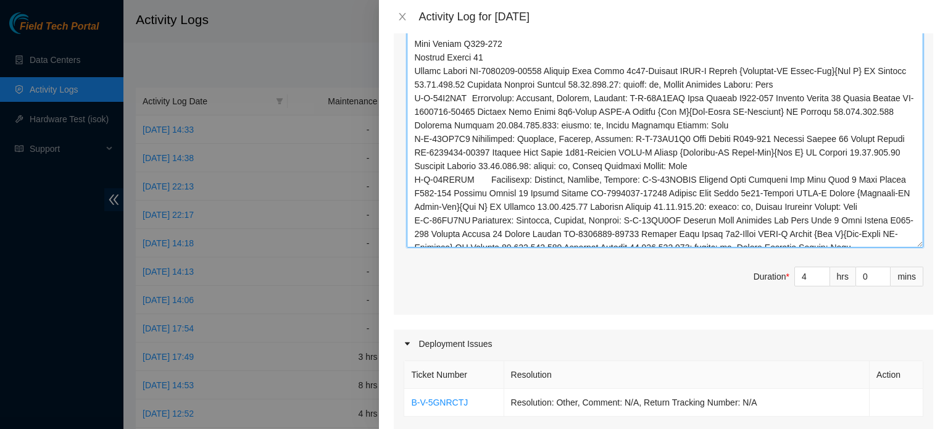
scroll to position [1805, 0]
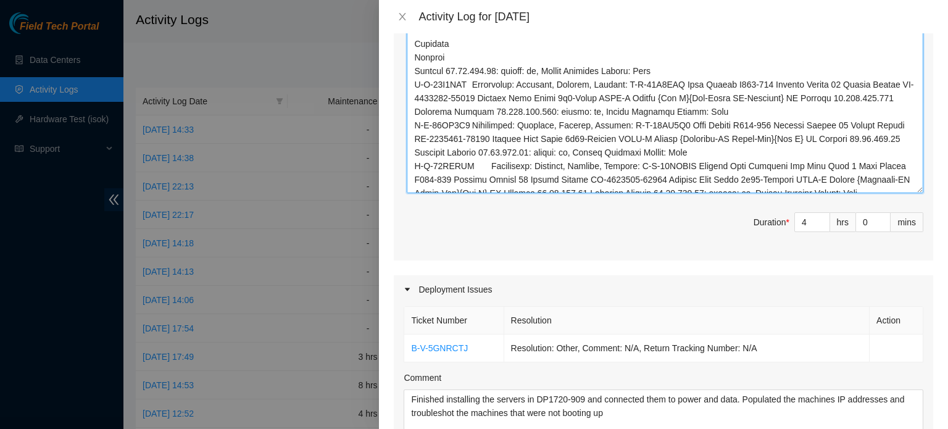
scroll to position [1859, 0]
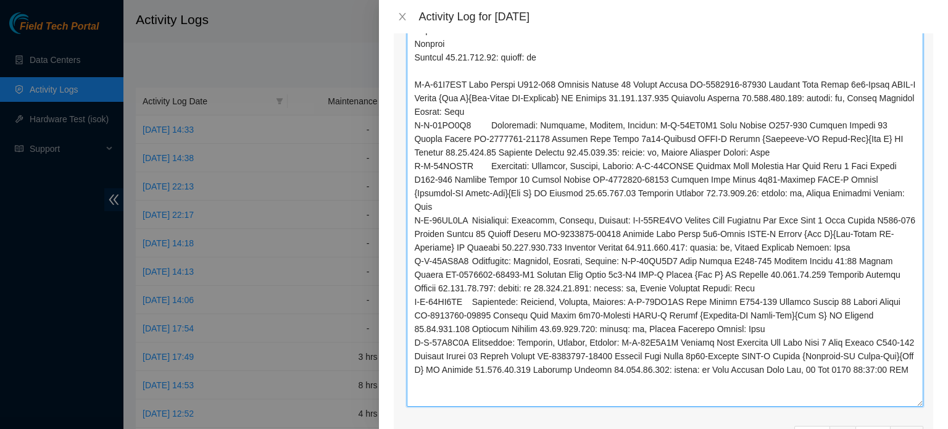
drag, startPoint x: 912, startPoint y: 173, endPoint x: 902, endPoint y: 404, distance: 231.7
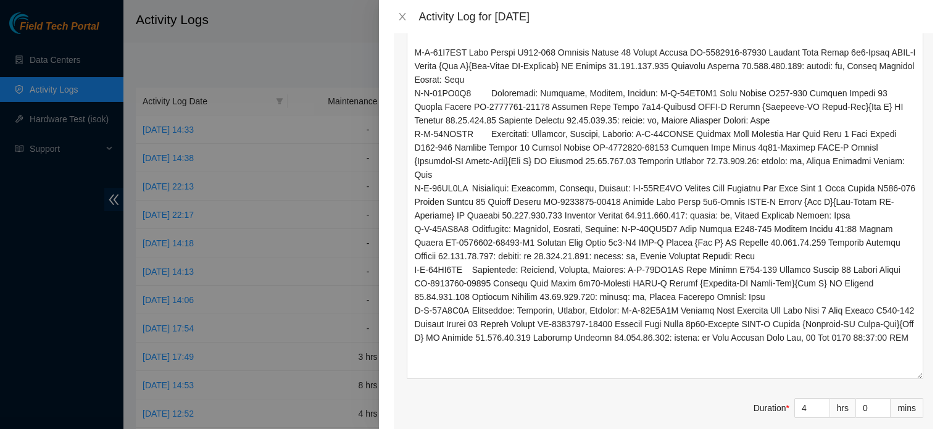
scroll to position [1906, 0]
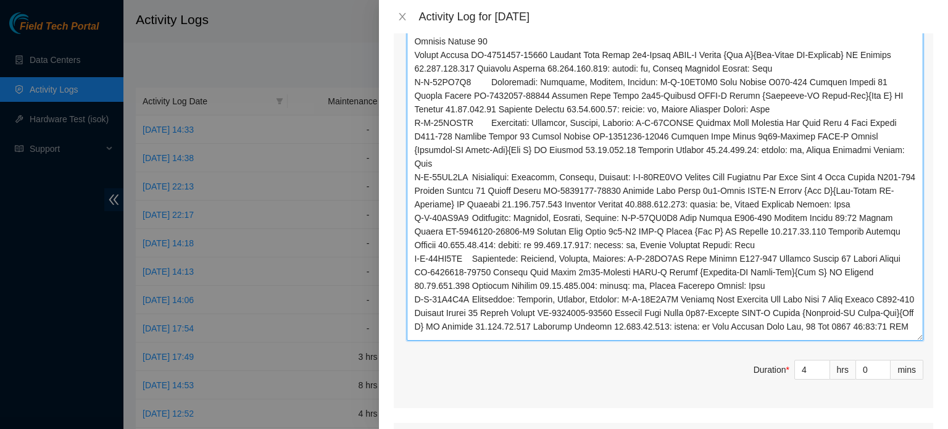
scroll to position [1943, 0]
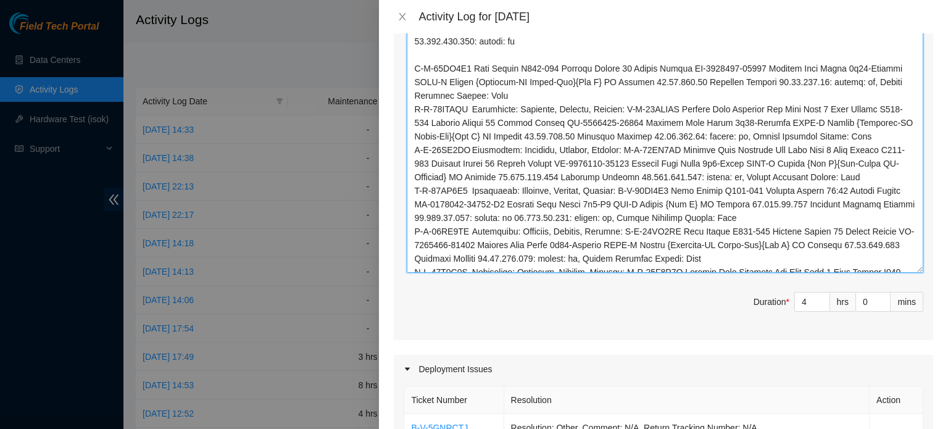
scroll to position [2010, 0]
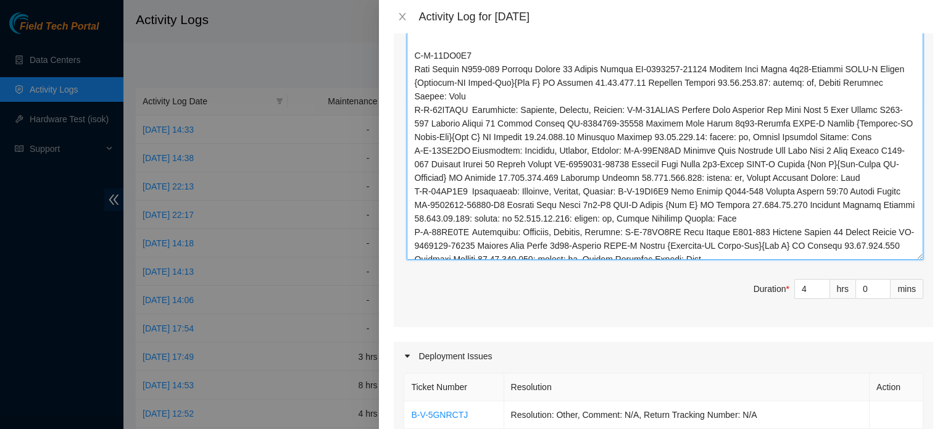
scroll to position [2024, 0]
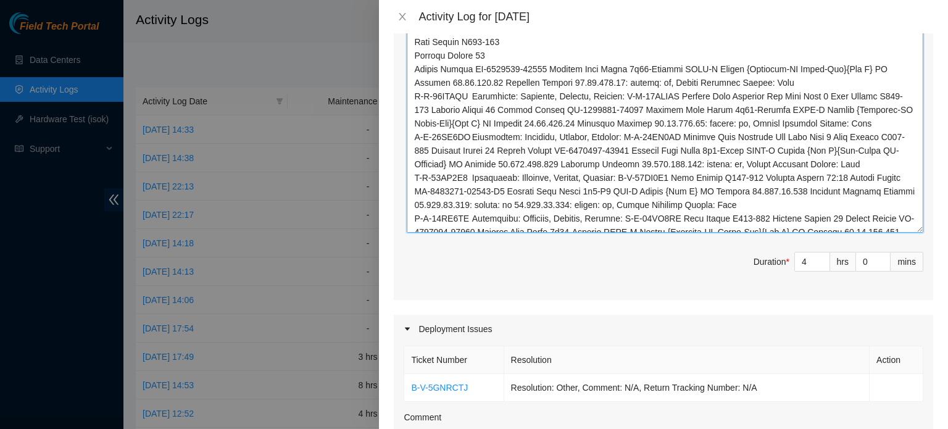
scroll to position [2052, 0]
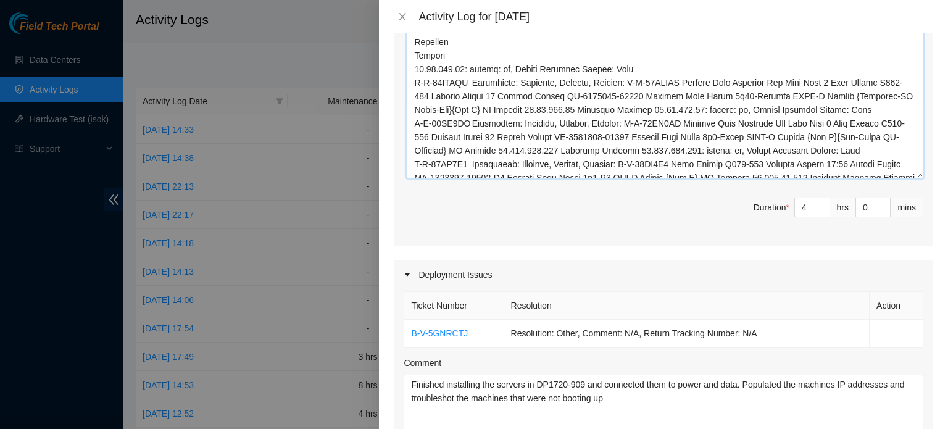
scroll to position [2106, 0]
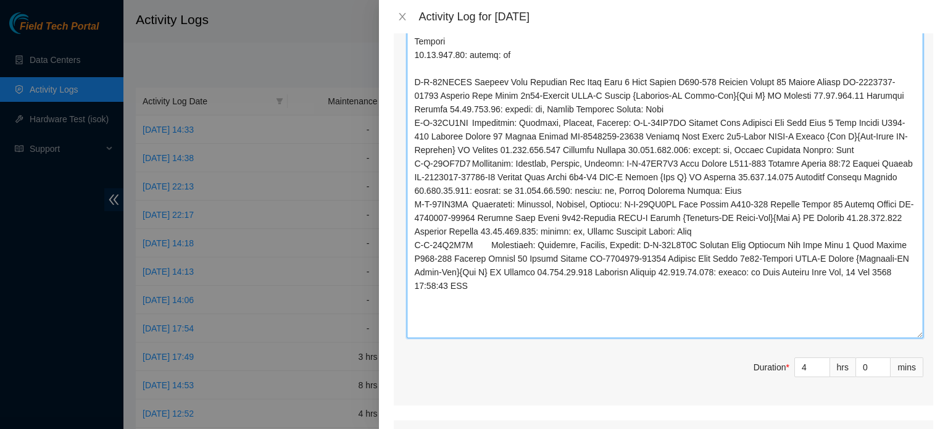
drag, startPoint x: 911, startPoint y: 160, endPoint x: 912, endPoint y: 339, distance: 179.6
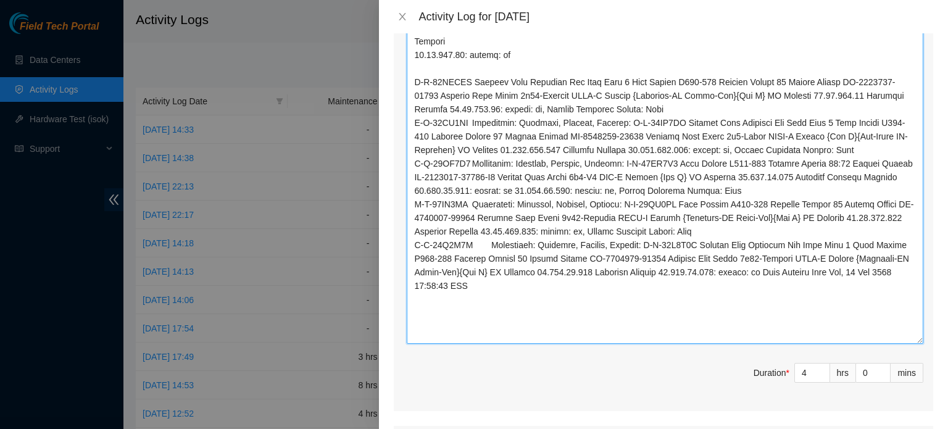
drag, startPoint x: 470, startPoint y: 79, endPoint x: 630, endPoint y: 76, distance: 159.3
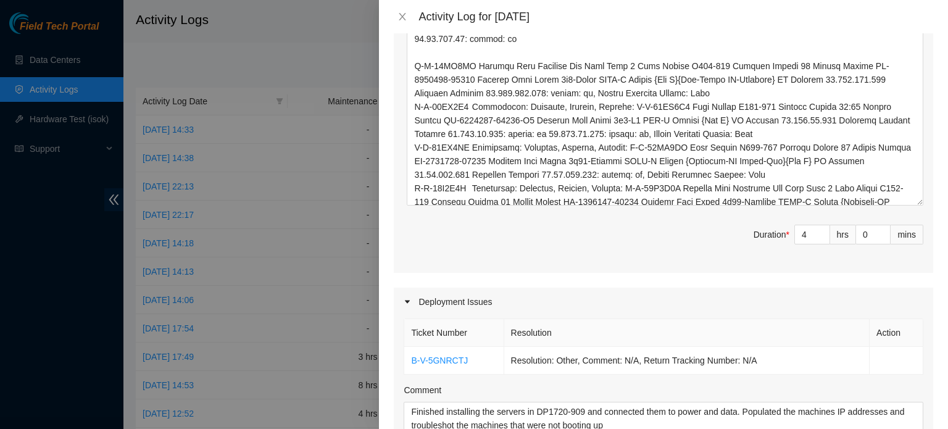
scroll to position [2261, 0]
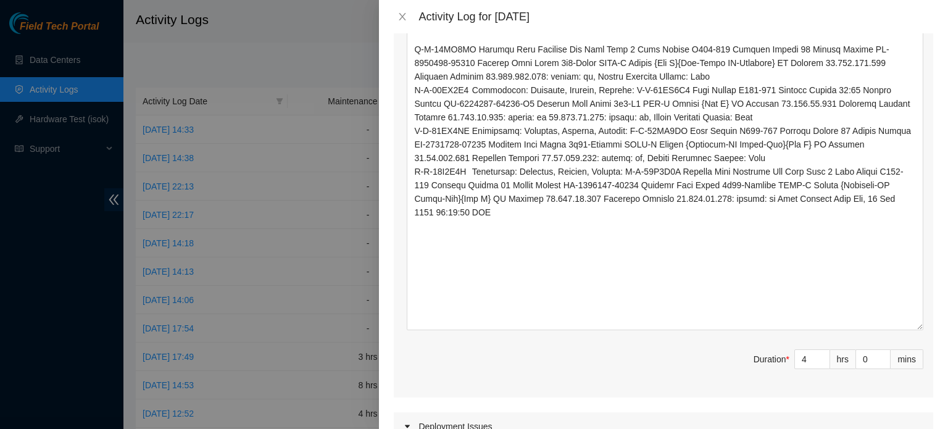
drag, startPoint x: 910, startPoint y: 185, endPoint x: 907, endPoint y: 327, distance: 142.0
drag, startPoint x: 473, startPoint y: 48, endPoint x: 626, endPoint y: 46, distance: 153.7
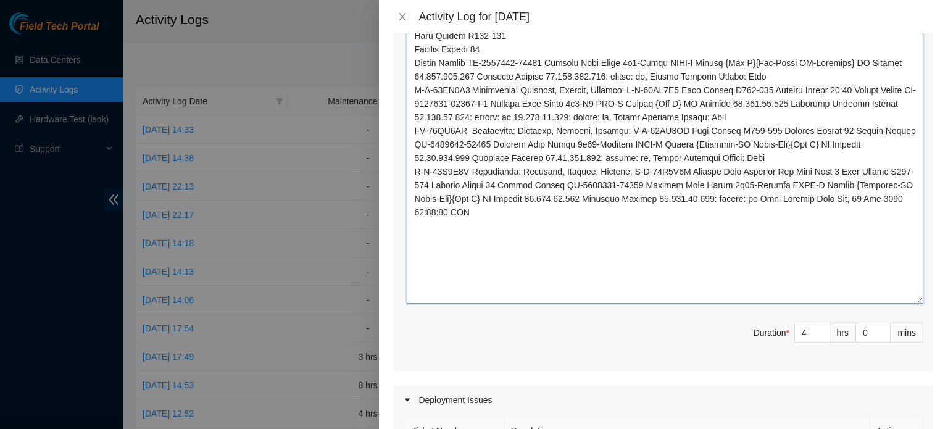
scroll to position [2302, 0]
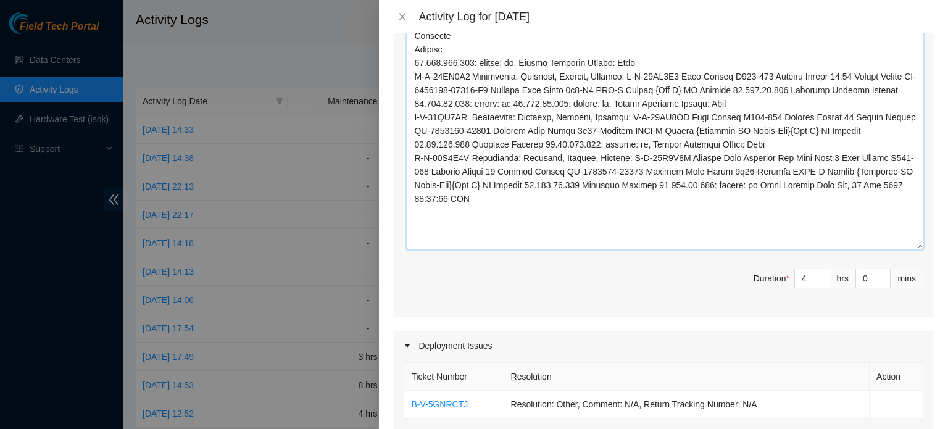
scroll to position [2356, 0]
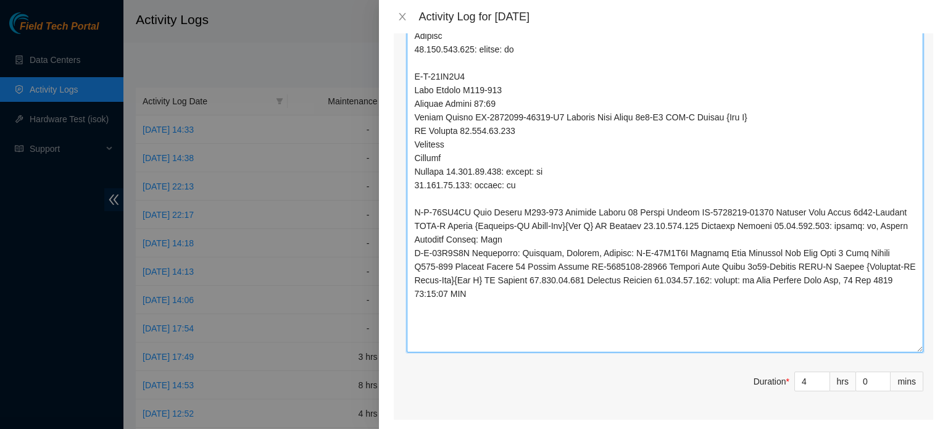
drag, startPoint x: 912, startPoint y: 230, endPoint x: 906, endPoint y: 349, distance: 119.9
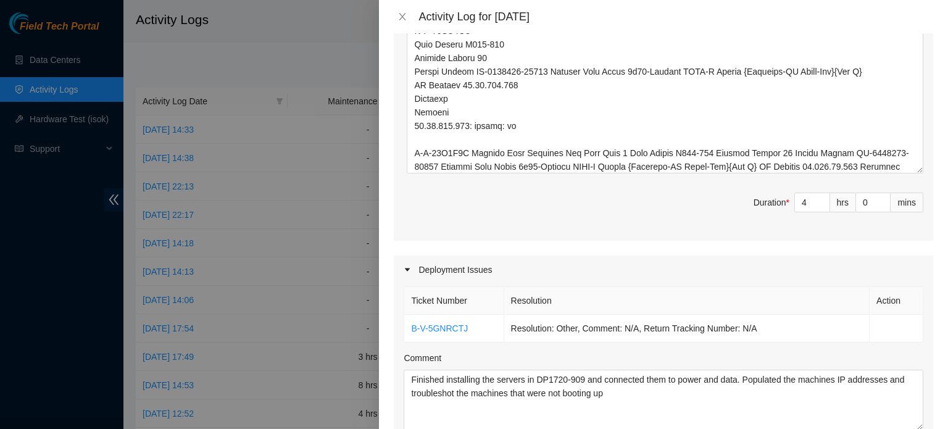
scroll to position [2555, 0]
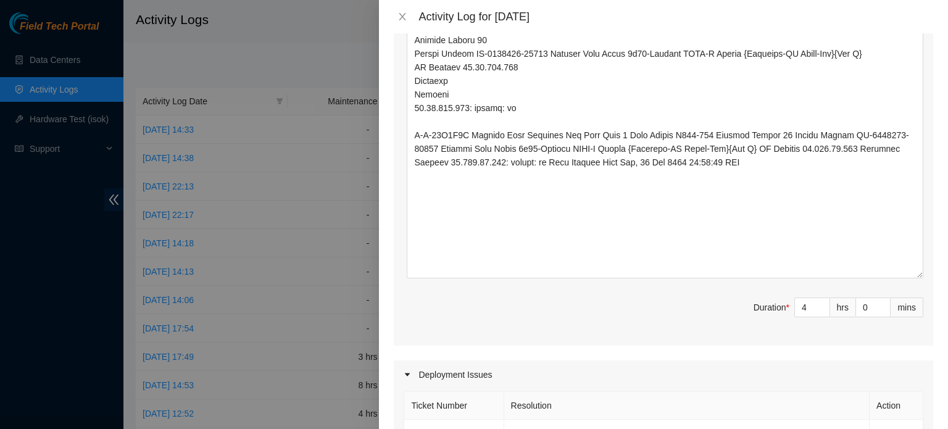
drag, startPoint x: 910, startPoint y: 149, endPoint x: 895, endPoint y: 272, distance: 123.8
drag, startPoint x: 470, startPoint y: 132, endPoint x: 624, endPoint y: 135, distance: 154.3
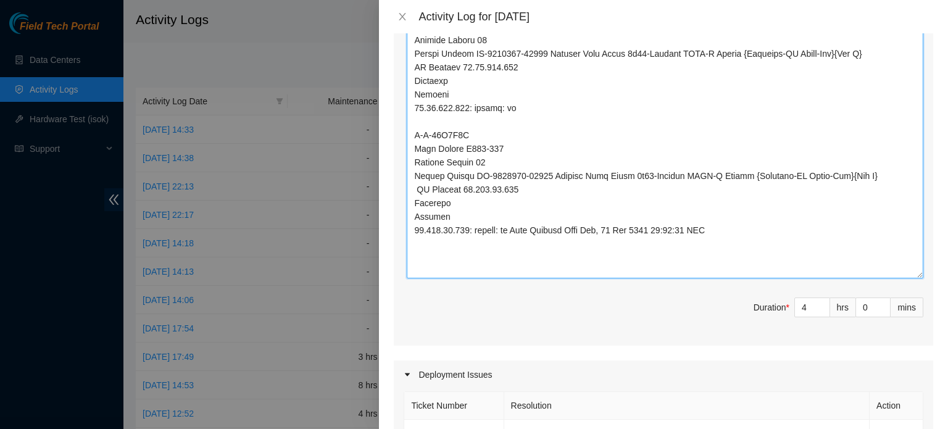
type textarea "B-W-14M3J7W Rack Number C618-307 Machine Number 12 Serial Number CT-4230814-000…"
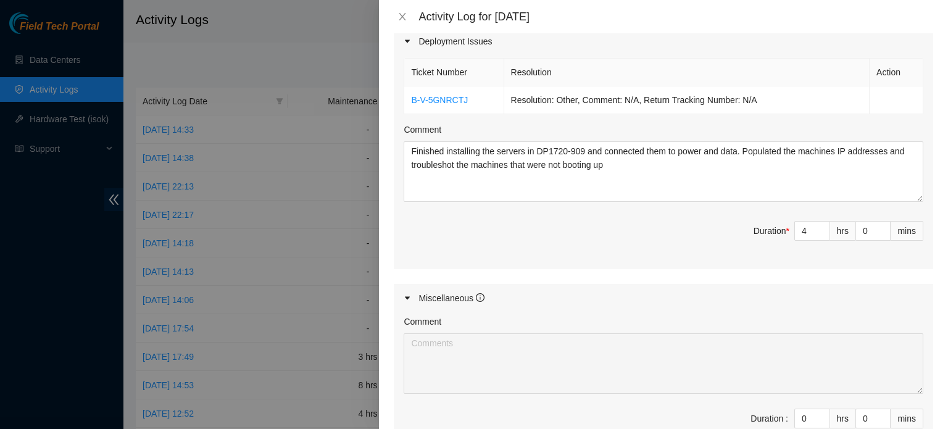
scroll to position [3046, 0]
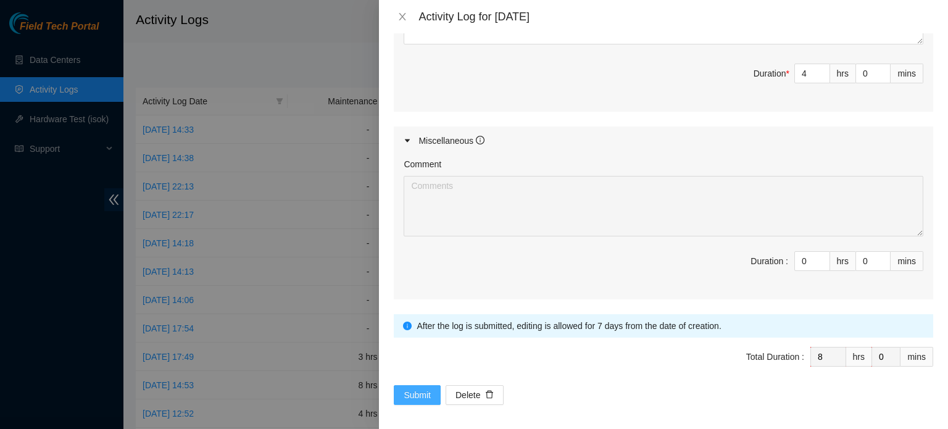
drag, startPoint x: 415, startPoint y: 391, endPoint x: 414, endPoint y: 367, distance: 24.1
click at [420, 393] on span "Submit" at bounding box center [417, 395] width 27 height 14
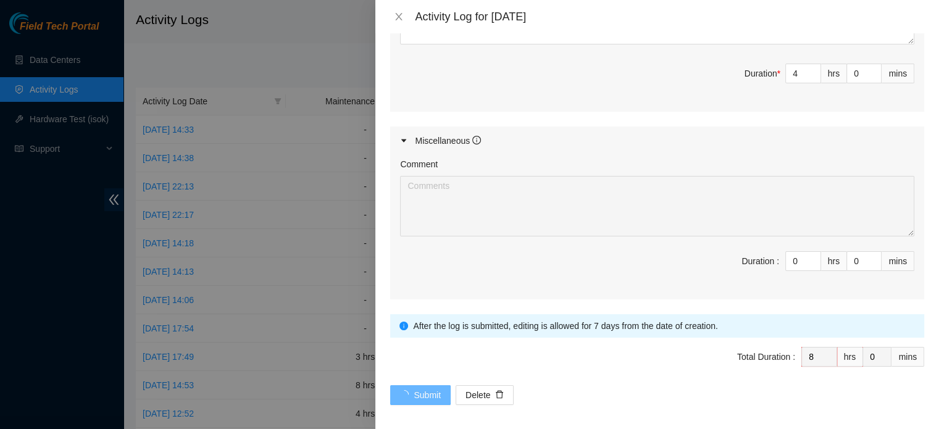
scroll to position [0, 0]
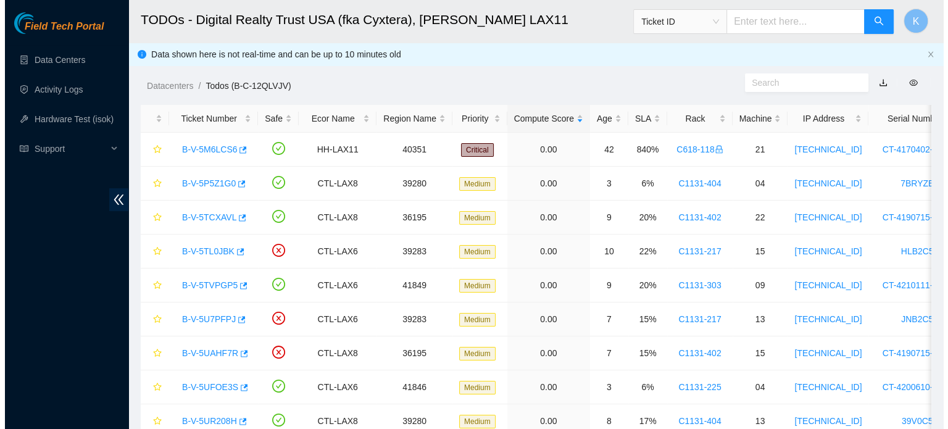
scroll to position [225, 0]
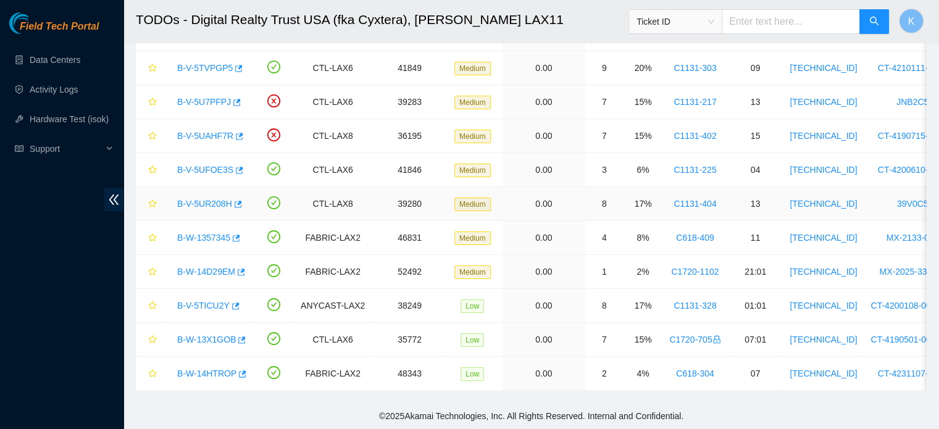
click at [201, 199] on link "B-V-5UR208H" at bounding box center [204, 204] width 55 height 10
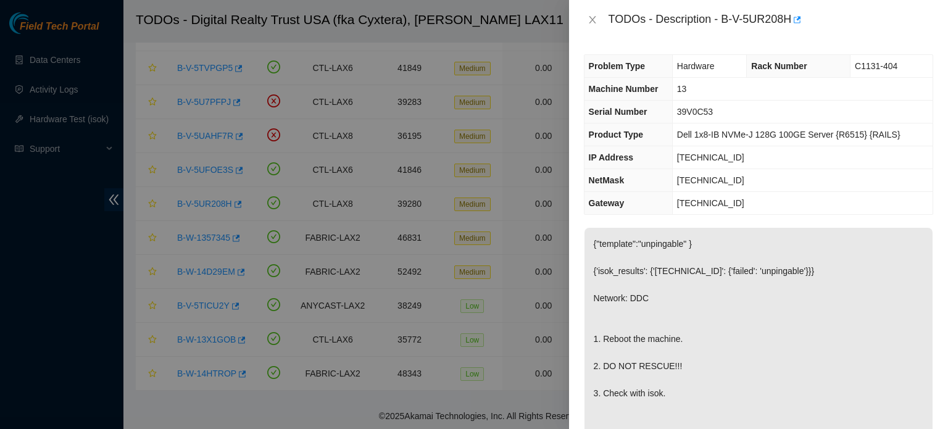
scroll to position [341, 0]
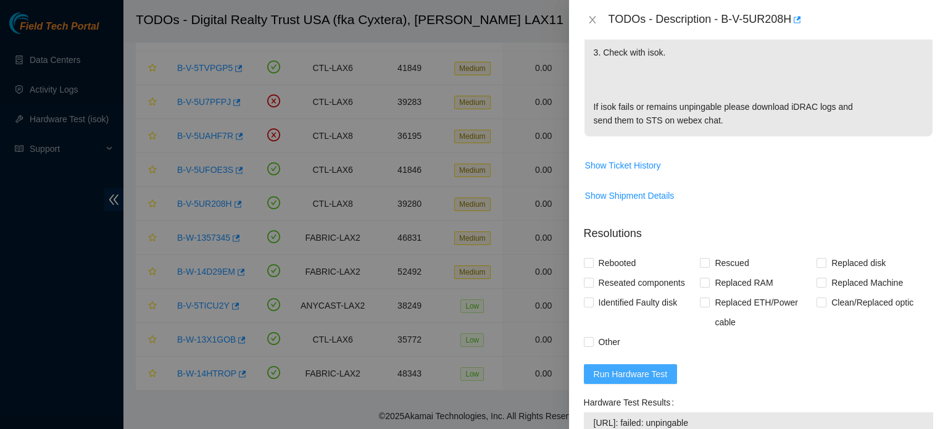
click at [626, 381] on button "Run Hardware Test" at bounding box center [631, 374] width 94 height 20
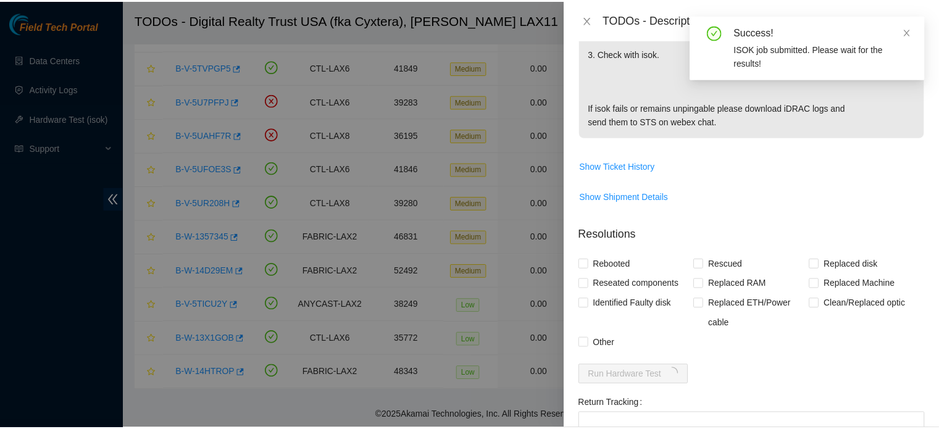
scroll to position [496, 0]
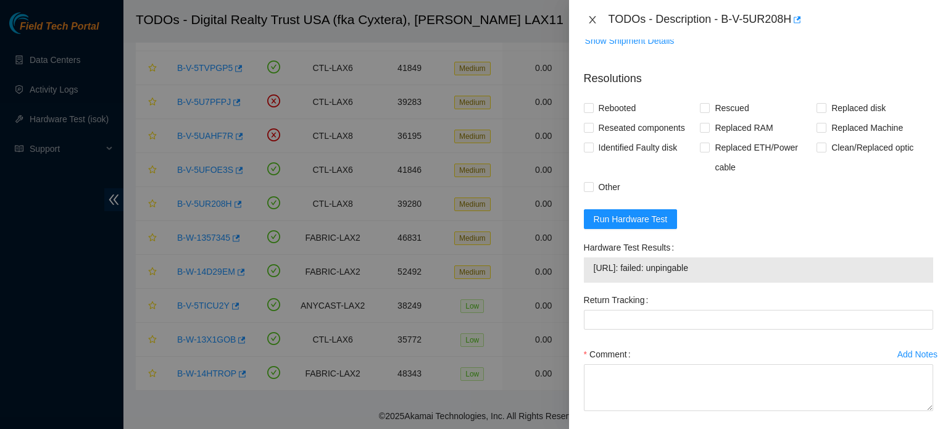
click at [592, 19] on icon "close" at bounding box center [593, 20] width 10 height 10
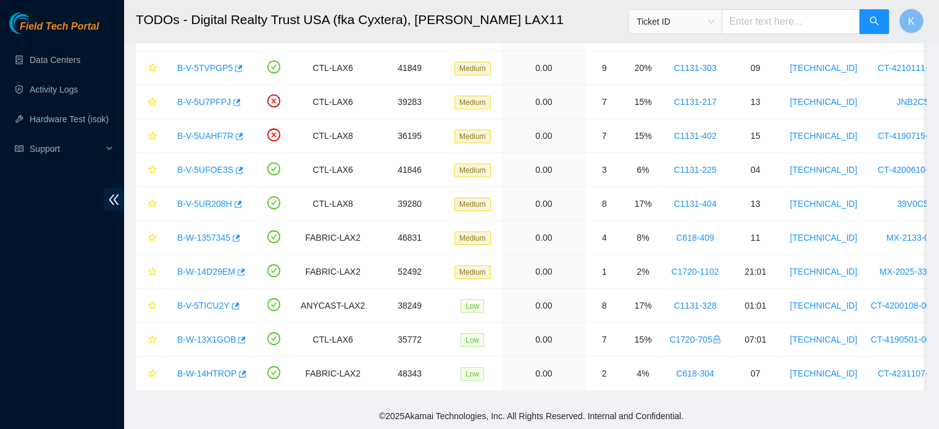
scroll to position [306, 0]
